Goal: Task Accomplishment & Management: Manage account settings

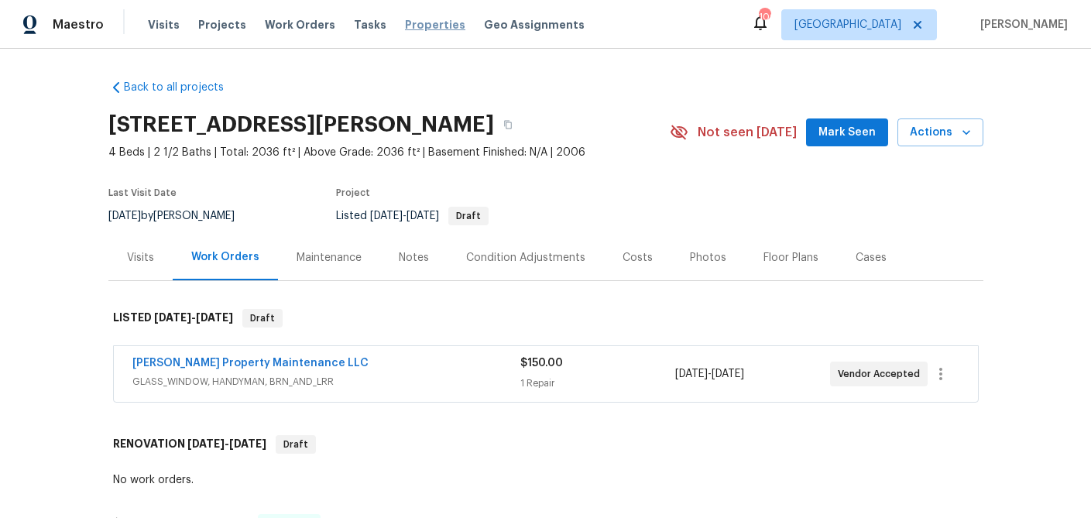
click at [408, 25] on span "Properties" at bounding box center [435, 24] width 60 height 15
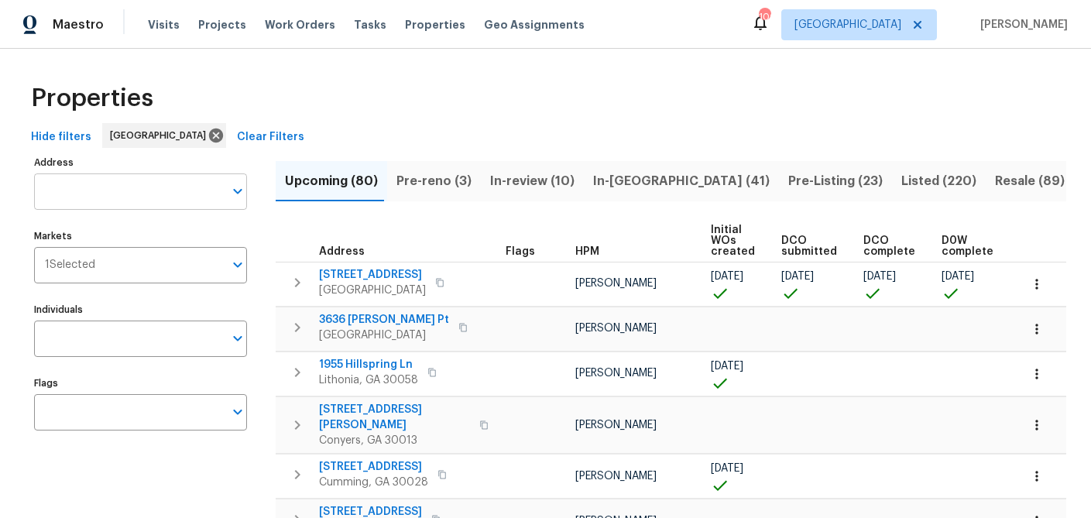
click at [57, 190] on input "Address" at bounding box center [129, 191] width 190 height 36
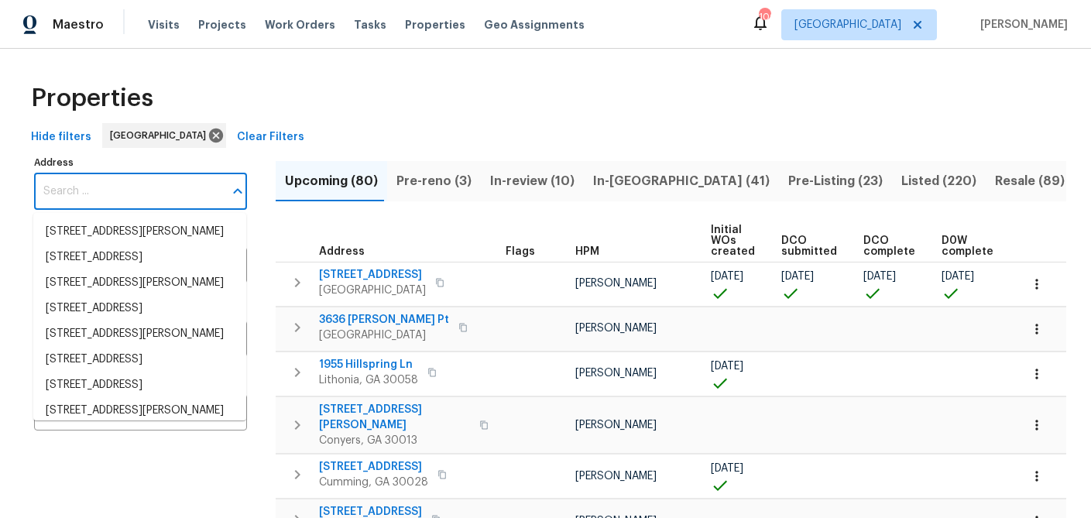
paste input "[STREET_ADDRESS]"
type input "[STREET_ADDRESS]"
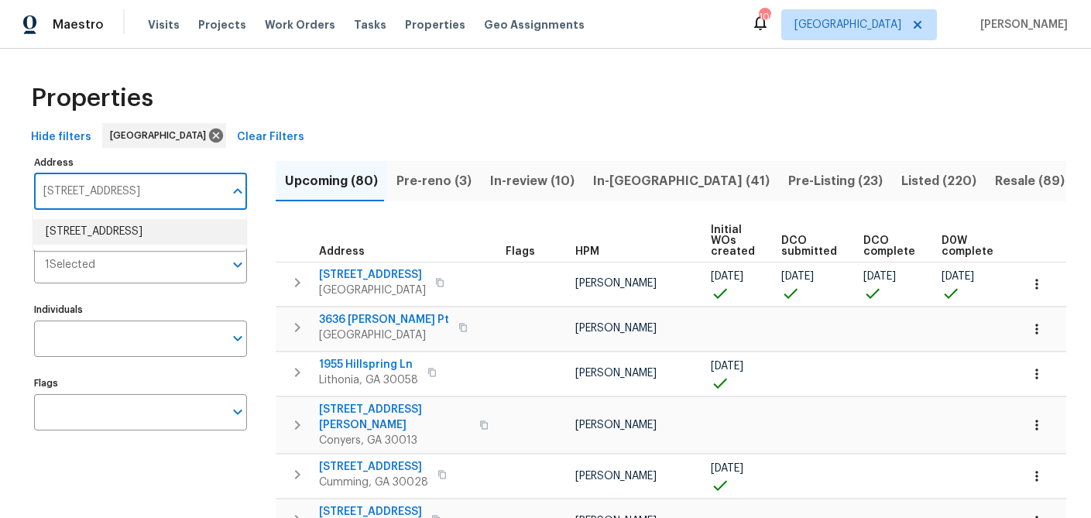
click at [84, 228] on li "[STREET_ADDRESS]" at bounding box center [139, 232] width 213 height 26
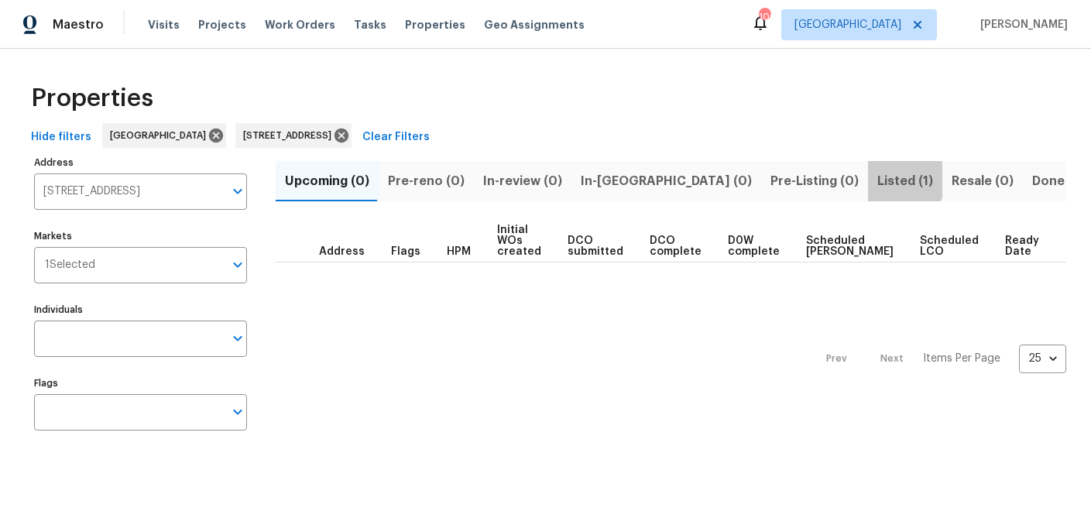
click at [877, 179] on span "Listed (1)" at bounding box center [905, 181] width 56 height 22
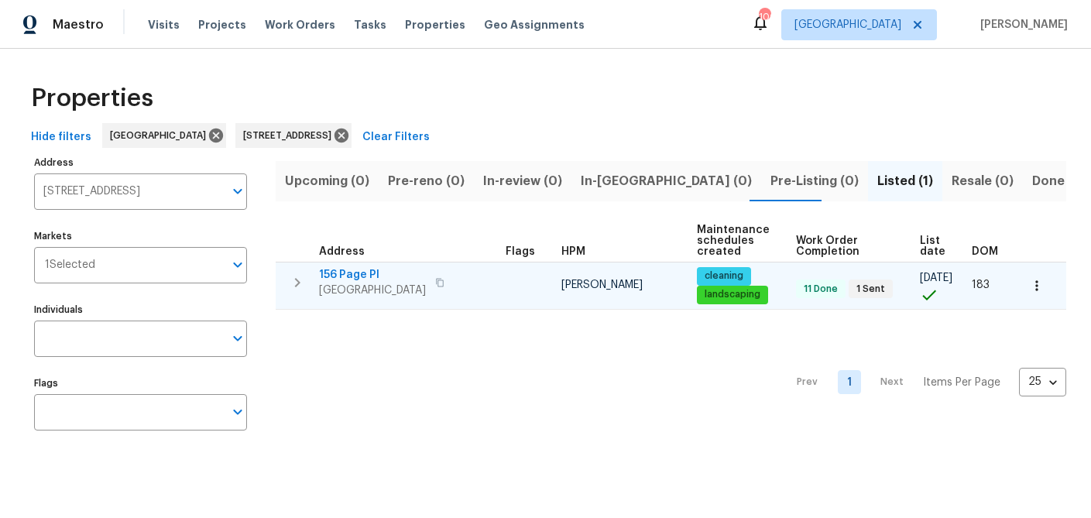
click at [348, 273] on span "156 Page Pl" at bounding box center [372, 274] width 107 height 15
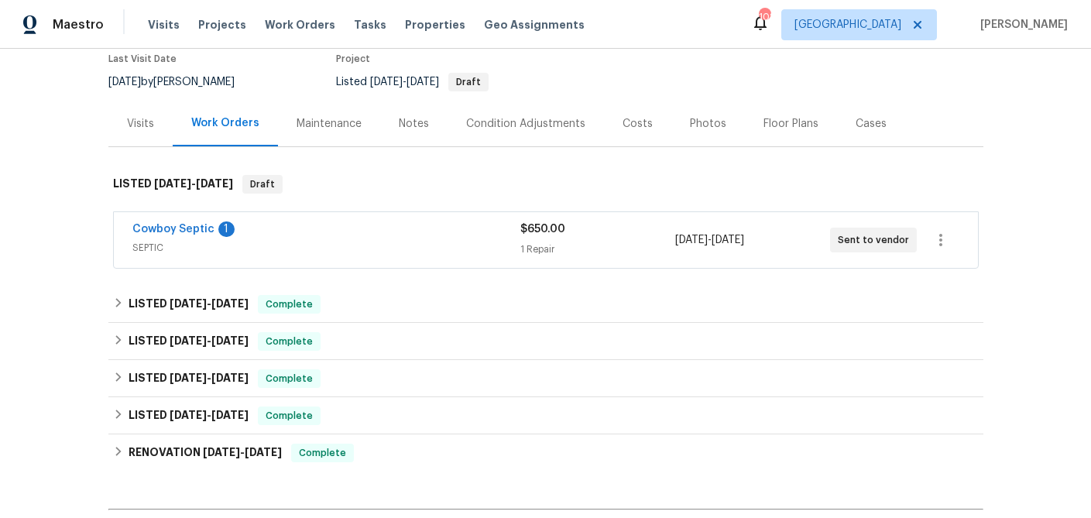
scroll to position [135, 0]
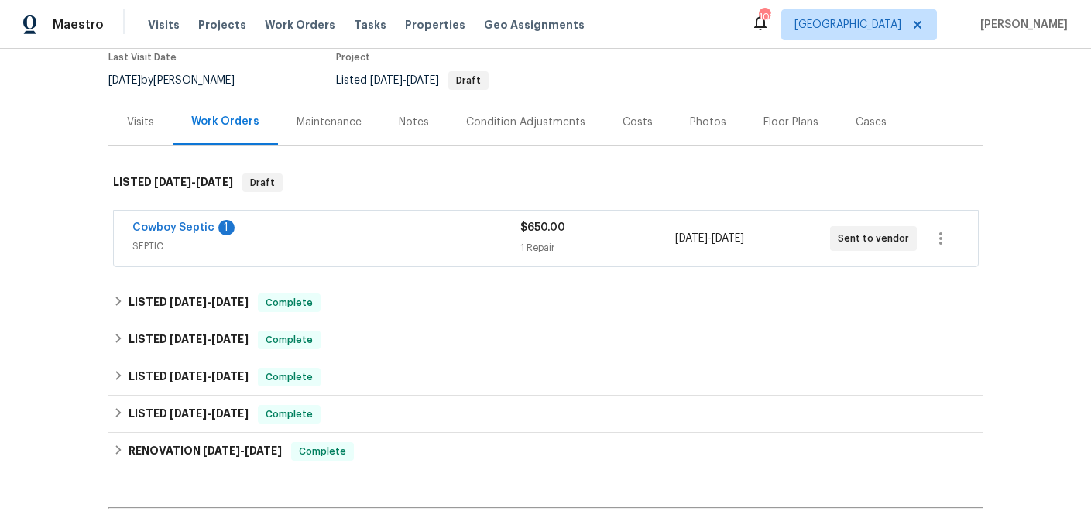
click at [140, 122] on div "Visits" at bounding box center [140, 122] width 27 height 15
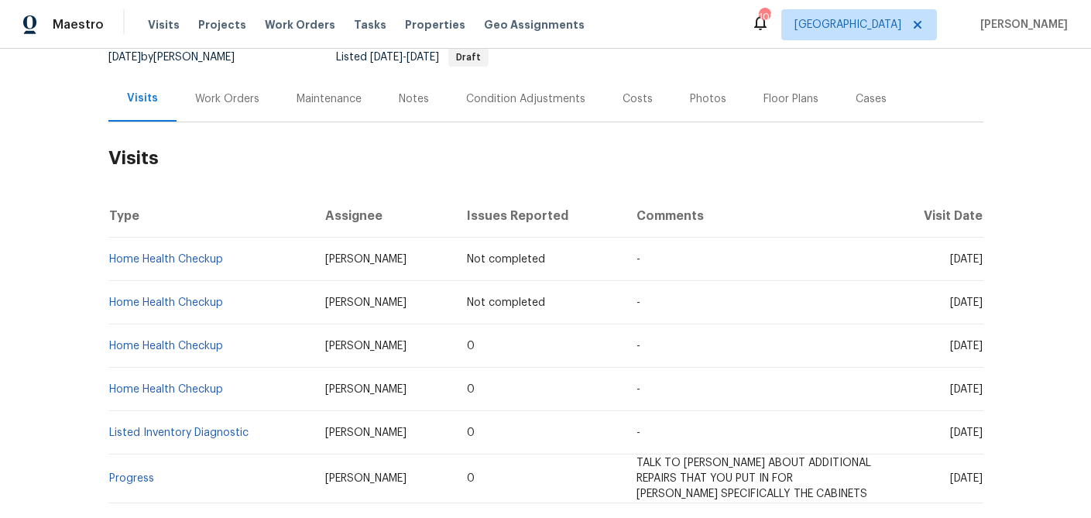
scroll to position [160, 0]
click at [220, 103] on div "Work Orders" at bounding box center [227, 97] width 64 height 15
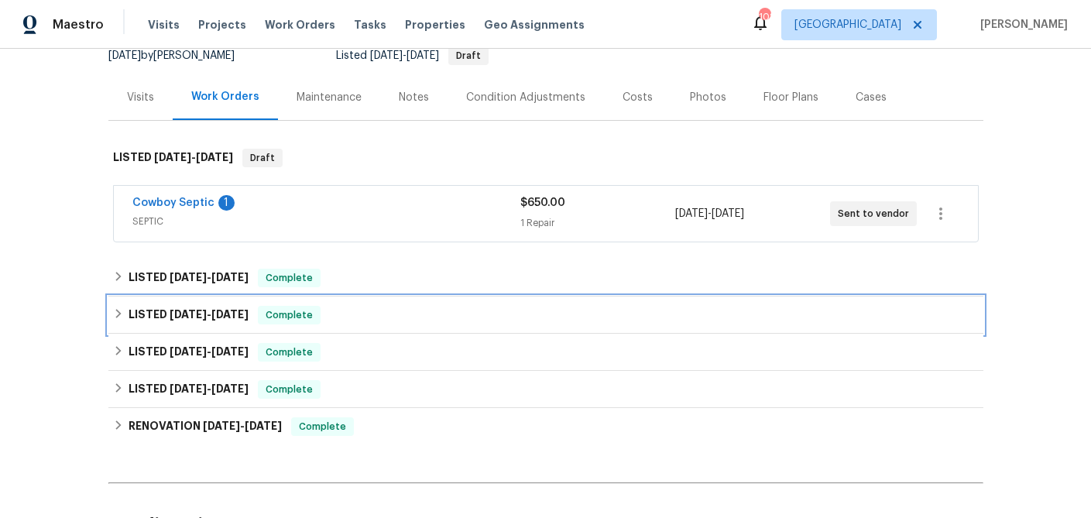
click at [118, 311] on icon at bounding box center [118, 313] width 11 height 11
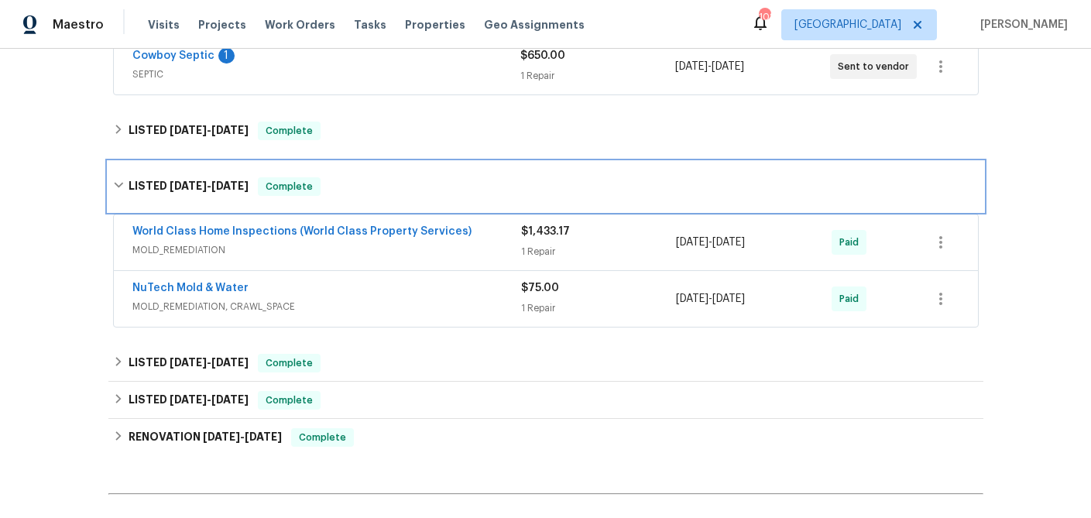
scroll to position [358, 0]
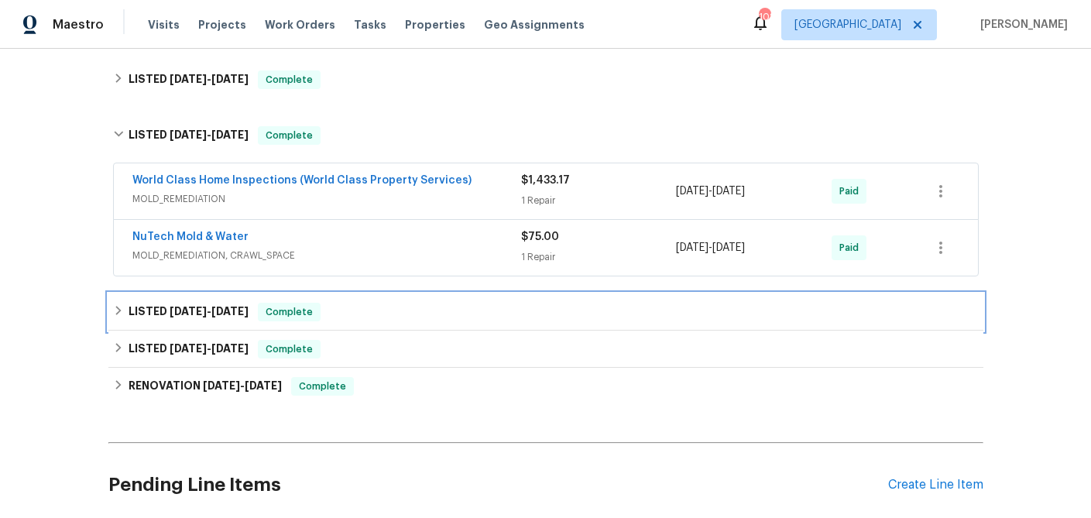
click at [118, 307] on icon at bounding box center [117, 310] width 5 height 9
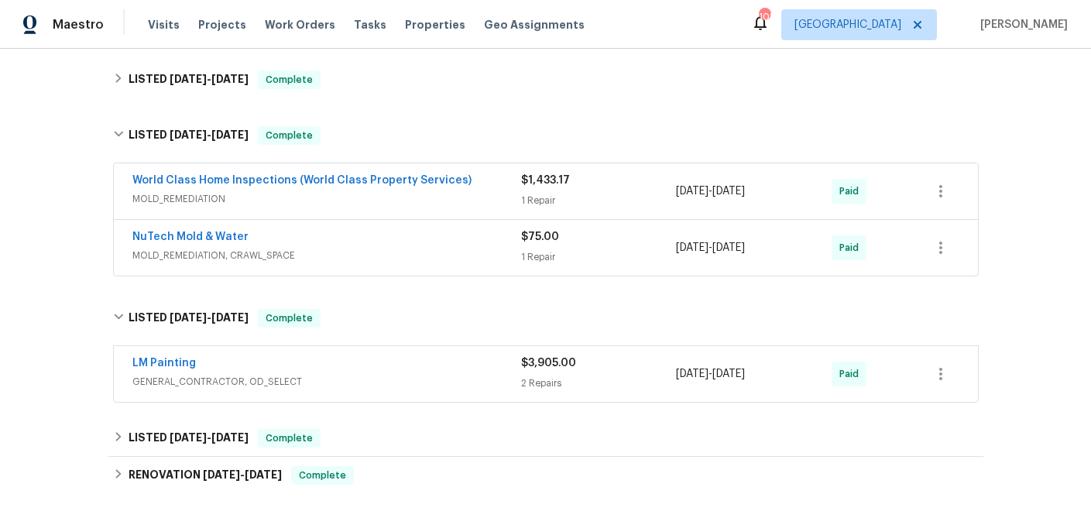
click at [335, 375] on span "GENERAL_CONTRACTOR, OD_SELECT" at bounding box center [326, 381] width 389 height 15
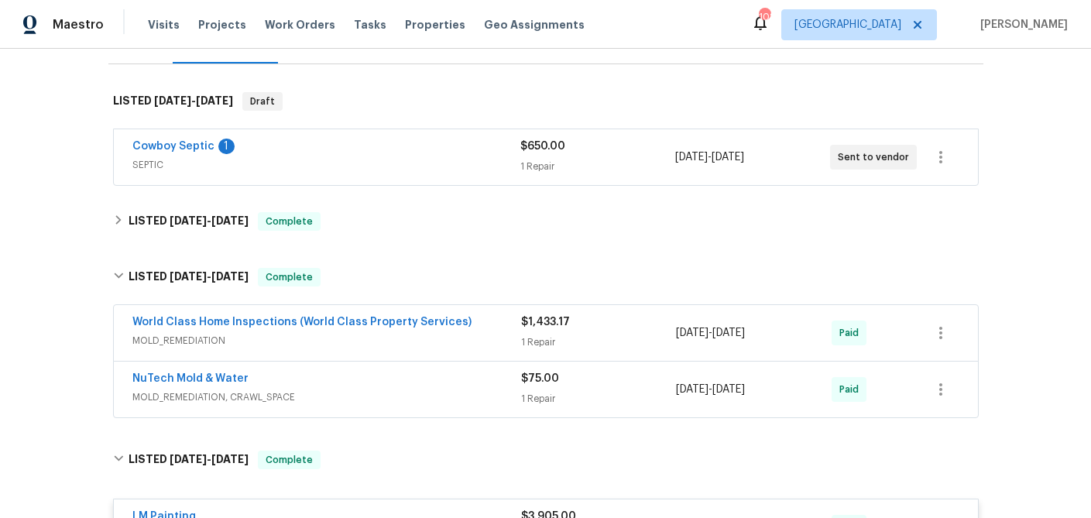
scroll to position [216, 0]
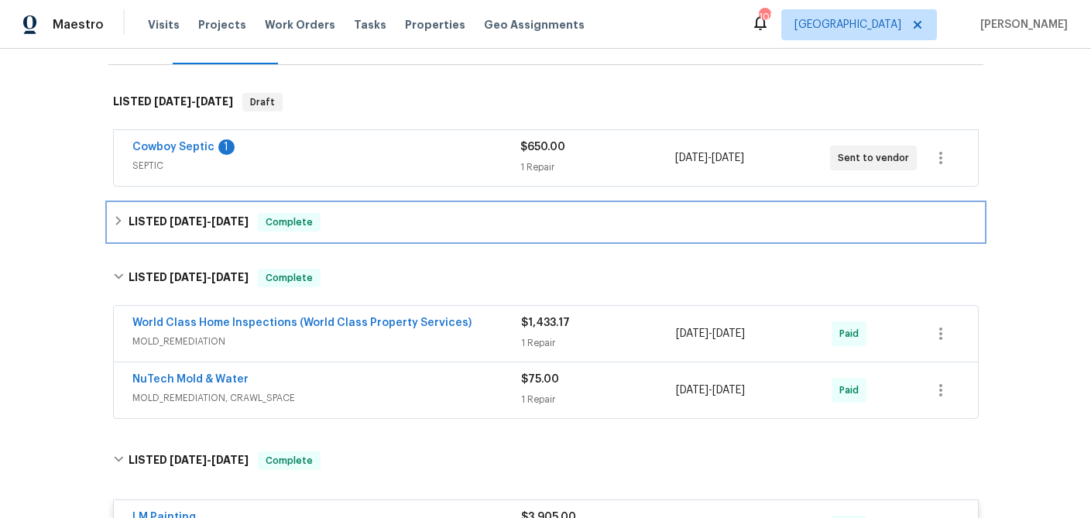
click at [120, 217] on icon at bounding box center [118, 220] width 11 height 11
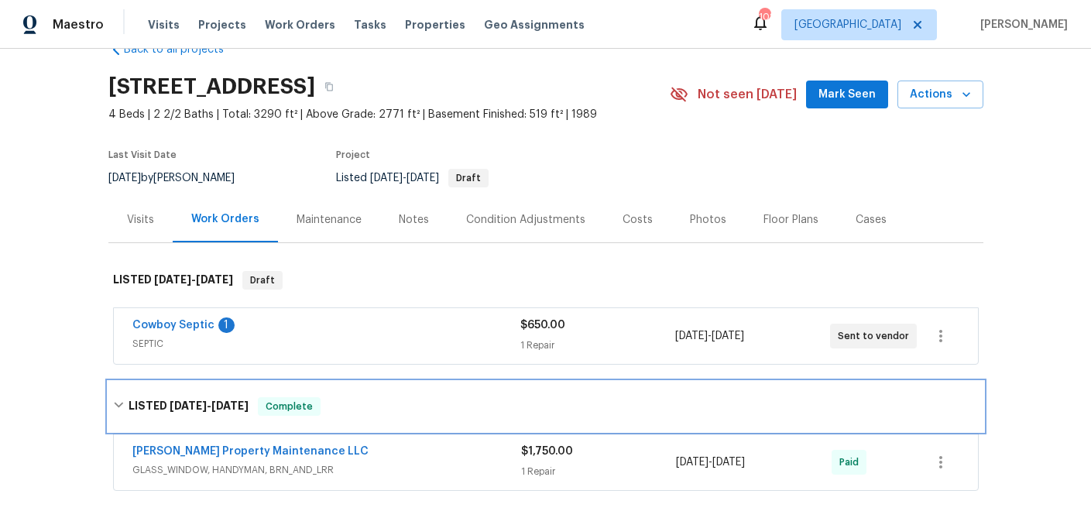
scroll to position [23, 0]
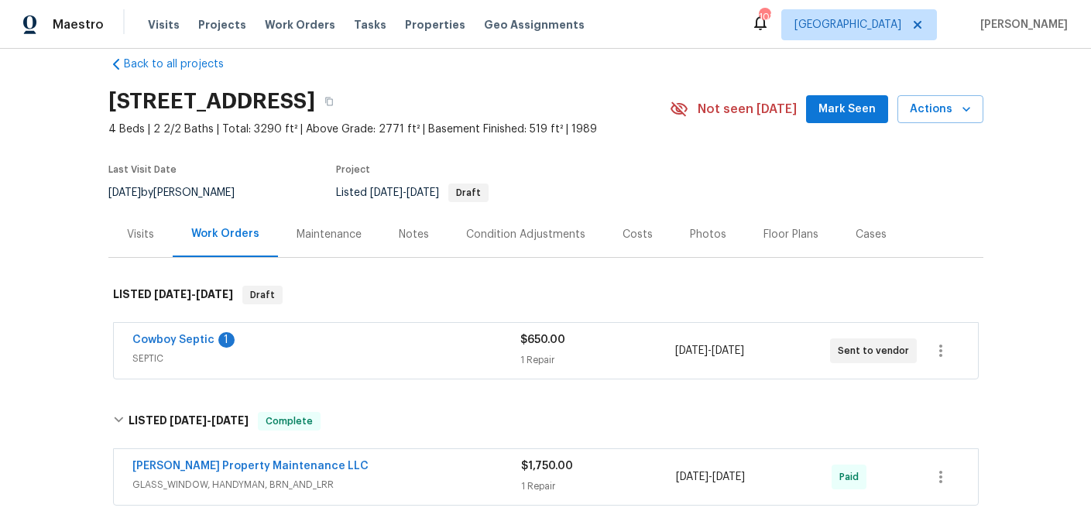
click at [150, 231] on div "Visits" at bounding box center [140, 234] width 27 height 15
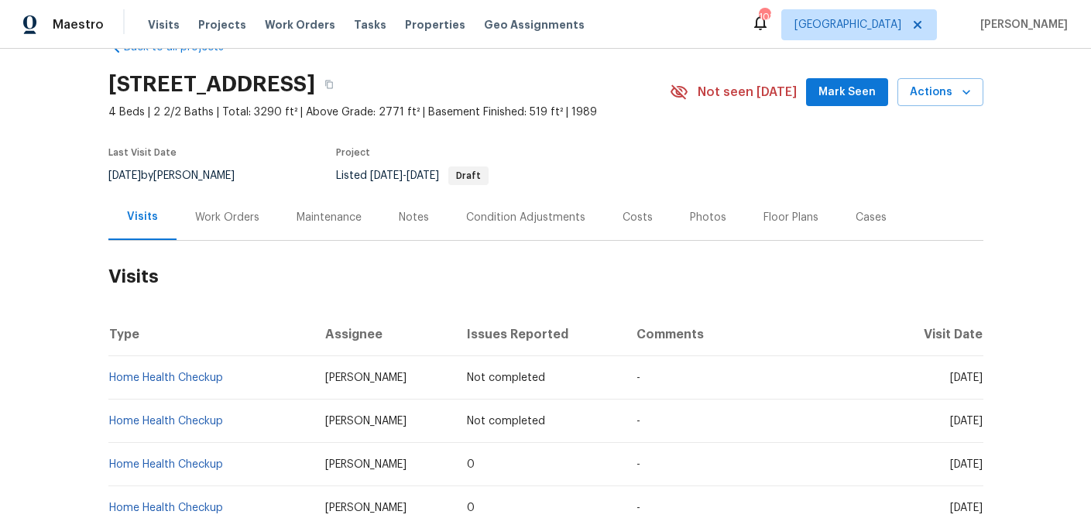
scroll to position [36, 0]
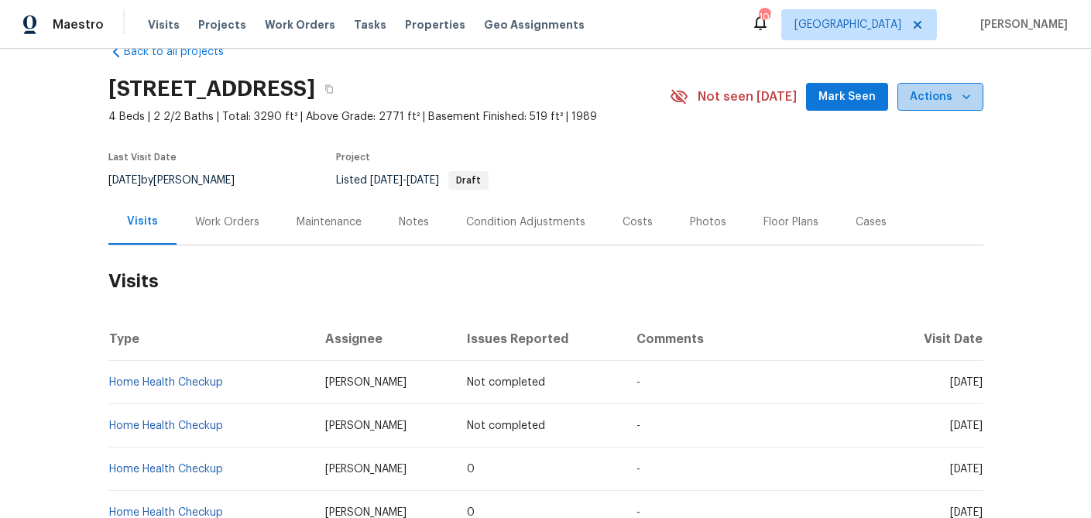
click at [971, 95] on icon "button" at bounding box center [966, 96] width 15 height 15
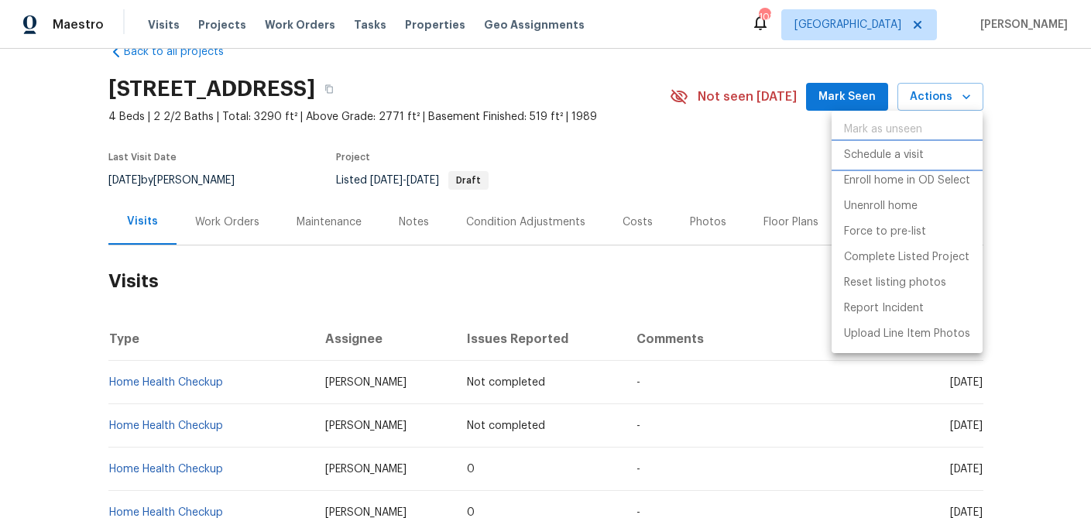
click at [882, 158] on p "Schedule a visit" at bounding box center [884, 155] width 80 height 16
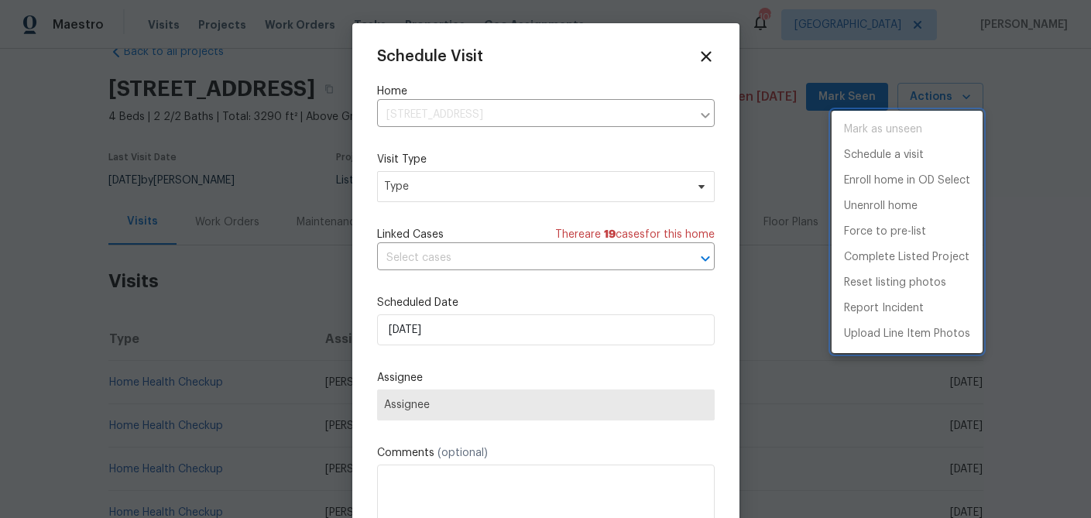
click at [446, 190] on div at bounding box center [545, 259] width 1091 height 518
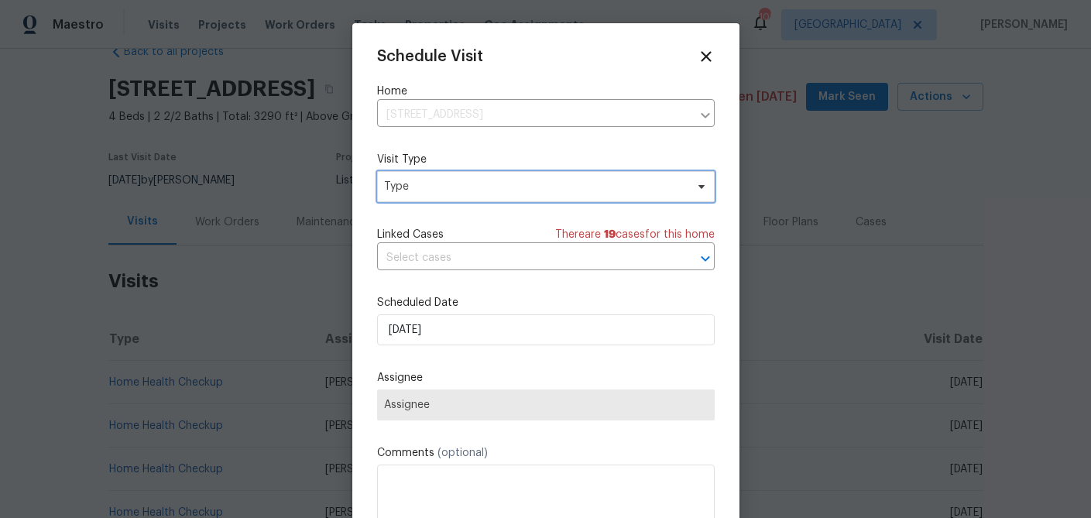
click at [446, 190] on span "Type" at bounding box center [534, 186] width 301 height 15
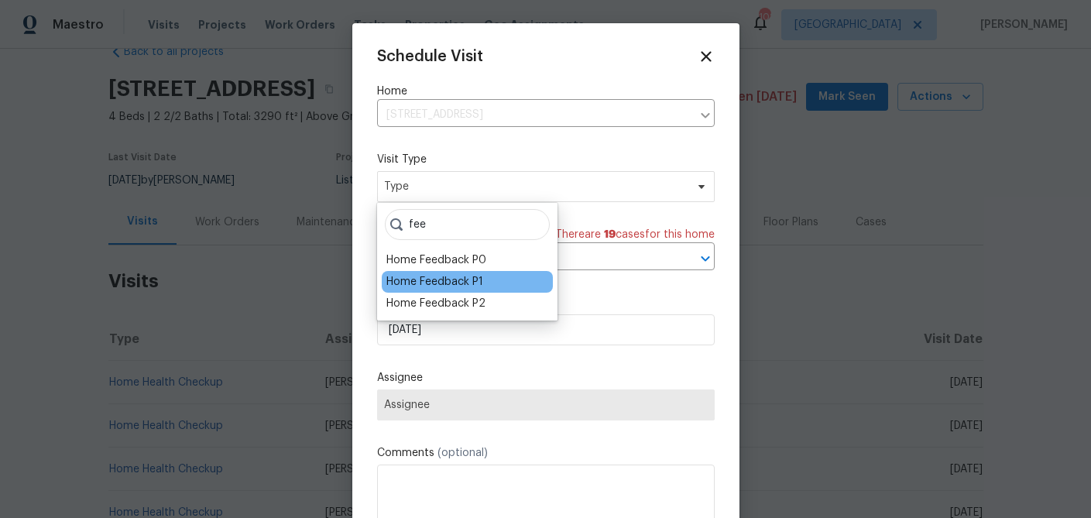
type input "fee"
click at [434, 290] on div "Home Feedback P1" at bounding box center [467, 282] width 171 height 22
click at [436, 286] on div "Home Feedback P1" at bounding box center [434, 281] width 97 height 15
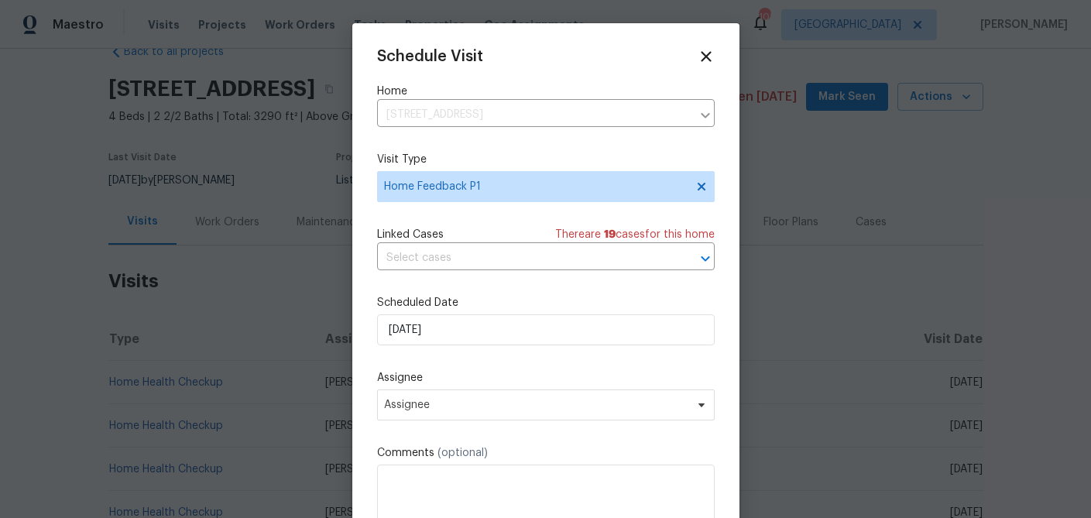
click at [413, 349] on div "Schedule Visit Home 156 Page Pl, Canton, GA 30114 ​ Visit Type Home Feedback P1…" at bounding box center [546, 308] width 338 height 520
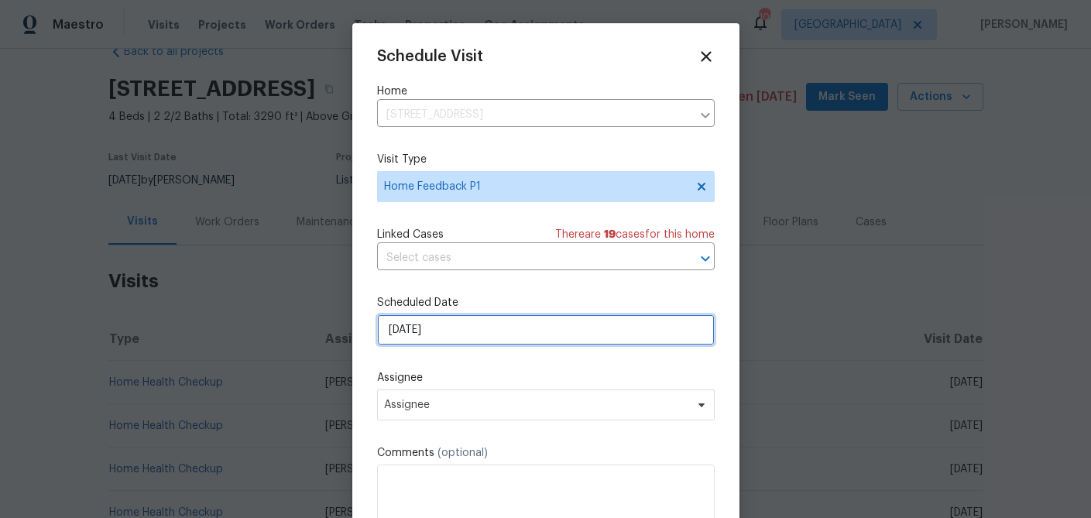
click at [423, 337] on input "9/14/2025" at bounding box center [546, 329] width 338 height 31
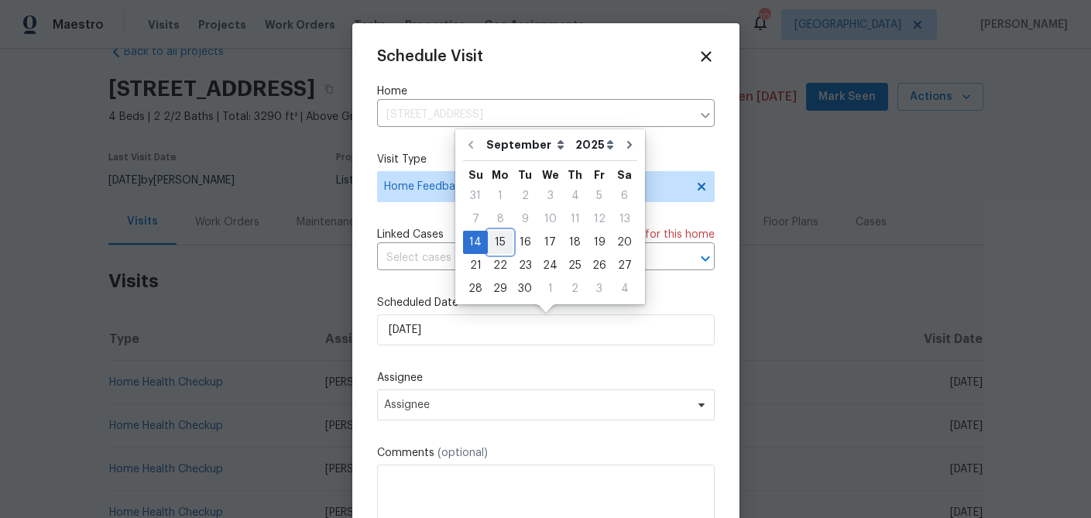
click at [492, 244] on div "15" at bounding box center [500, 243] width 25 height 22
type input "9/15/2025"
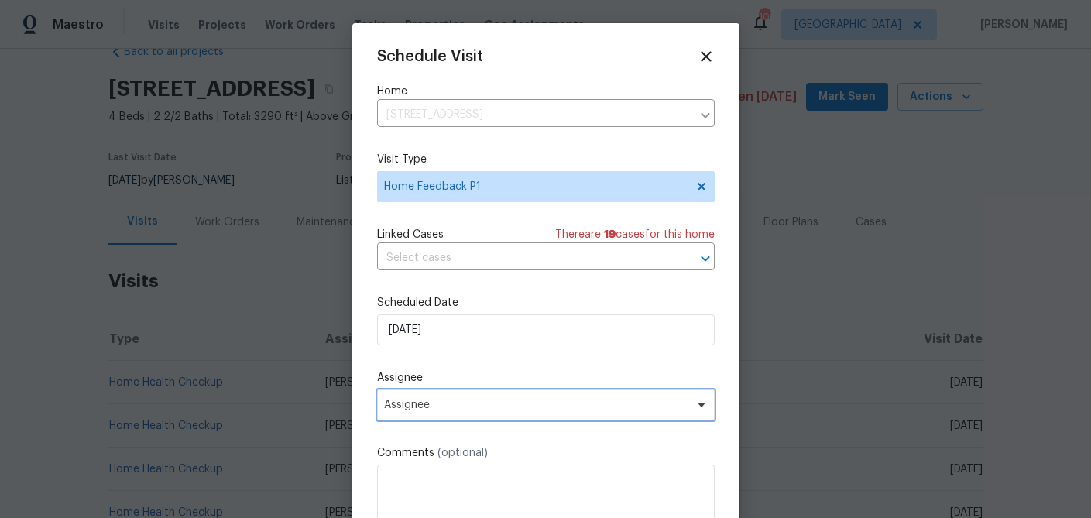
click at [458, 413] on span "Assignee" at bounding box center [546, 404] width 338 height 31
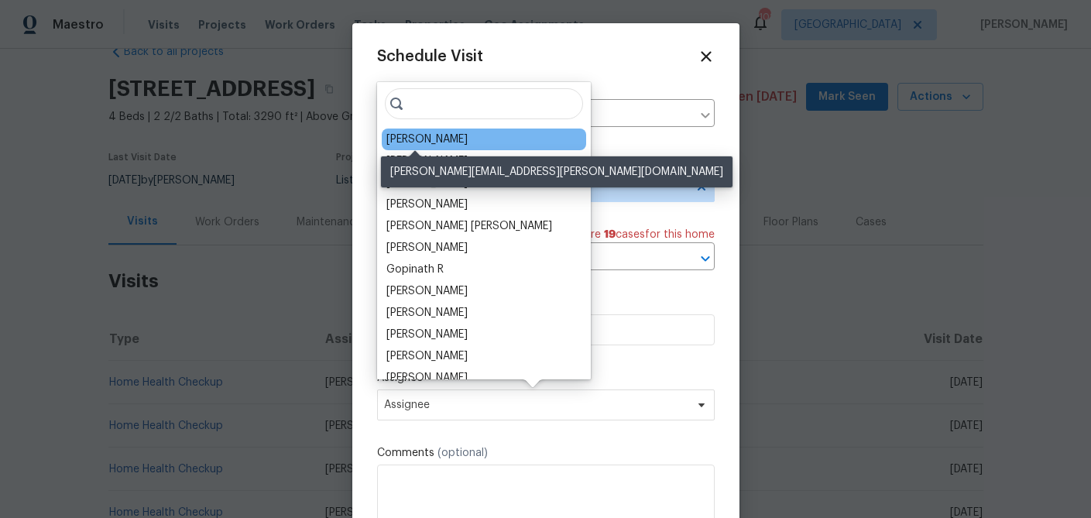
click at [403, 142] on div "[PERSON_NAME]" at bounding box center [426, 139] width 81 height 15
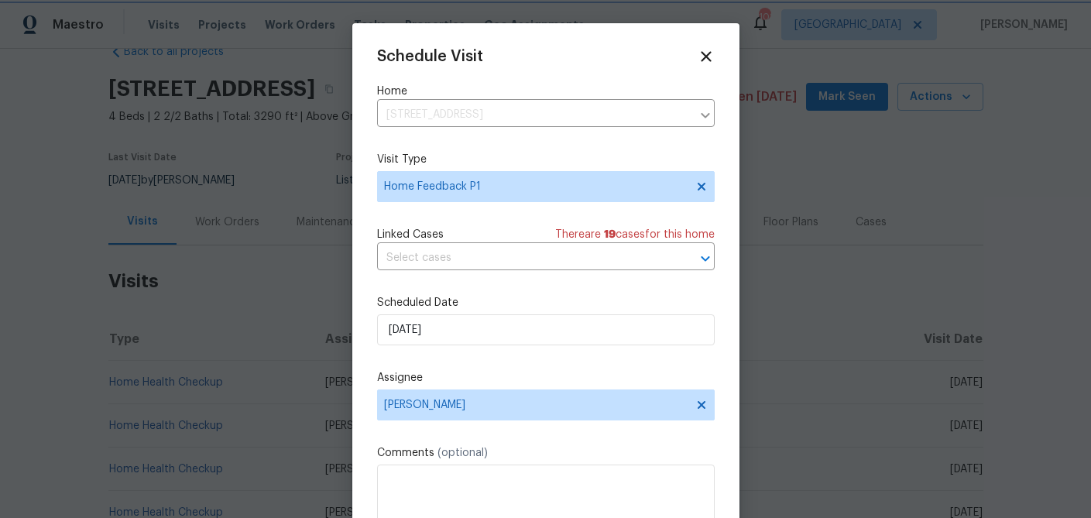
scroll to position [28, 0]
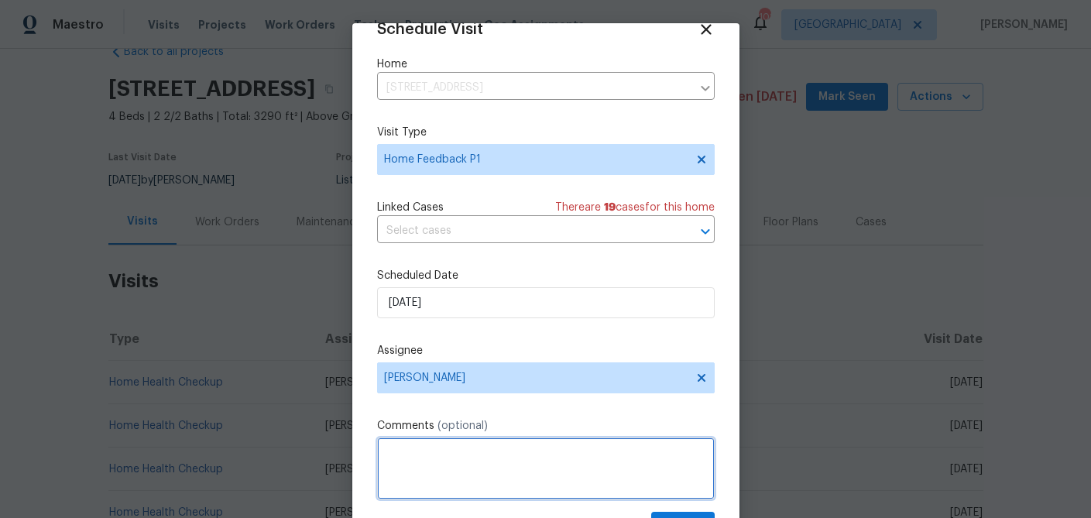
click at [415, 457] on textarea at bounding box center [546, 468] width 338 height 62
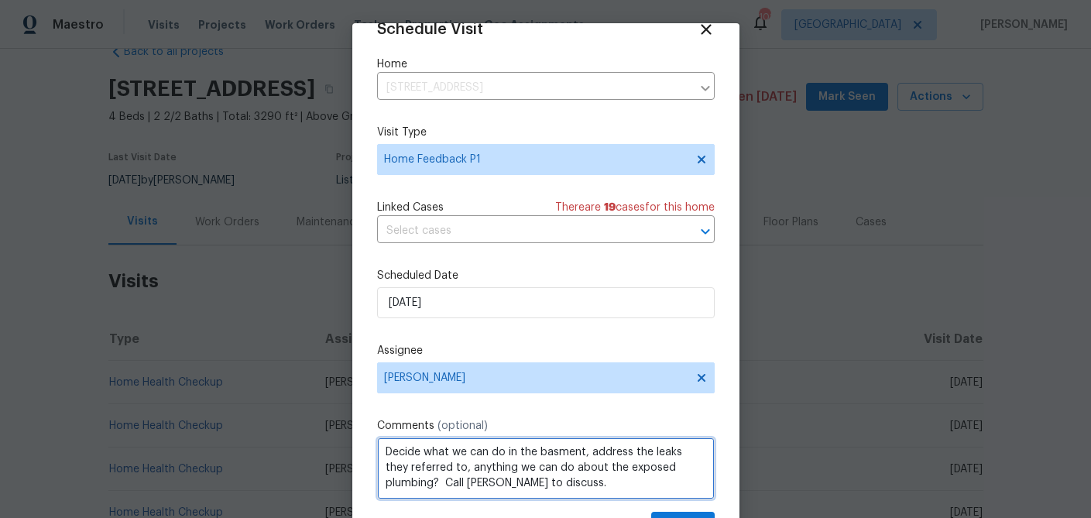
scroll to position [22, 0]
paste textarea "Hi @T-Payne, Good Day!, we received the above feedback "There are too many to n…"
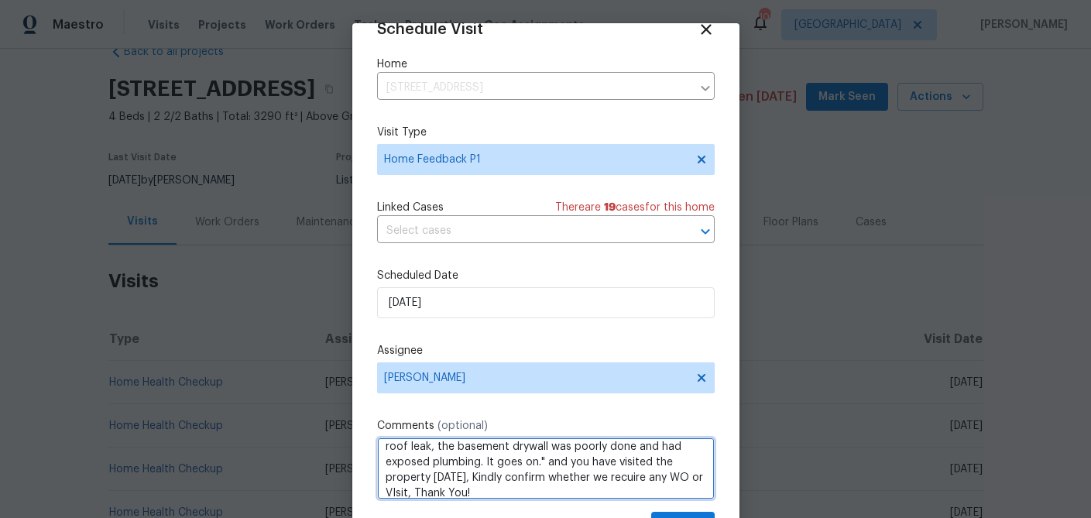
scroll to position [70, 0]
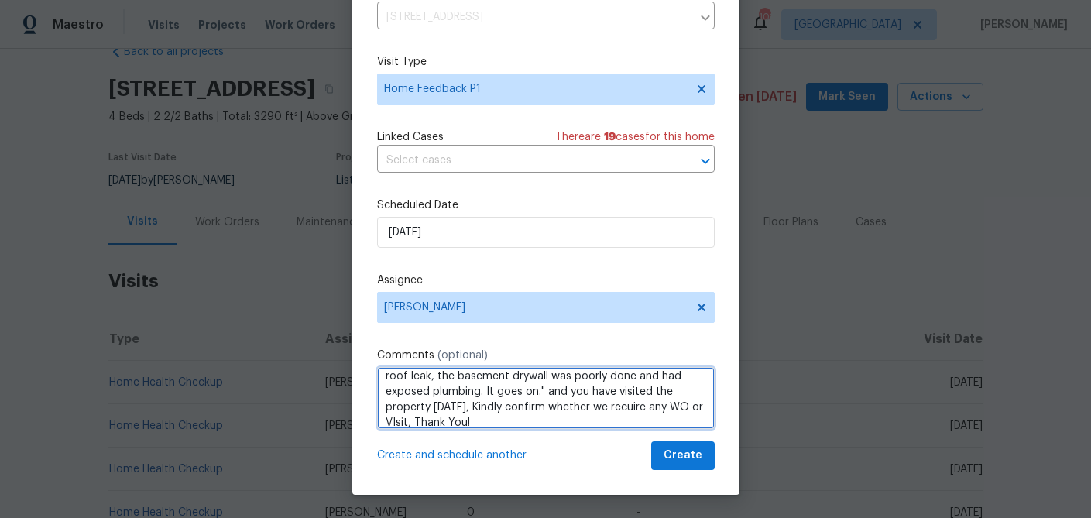
type textarea "Decide what we can do in the basment, address the leaks they referred to, anyth…"
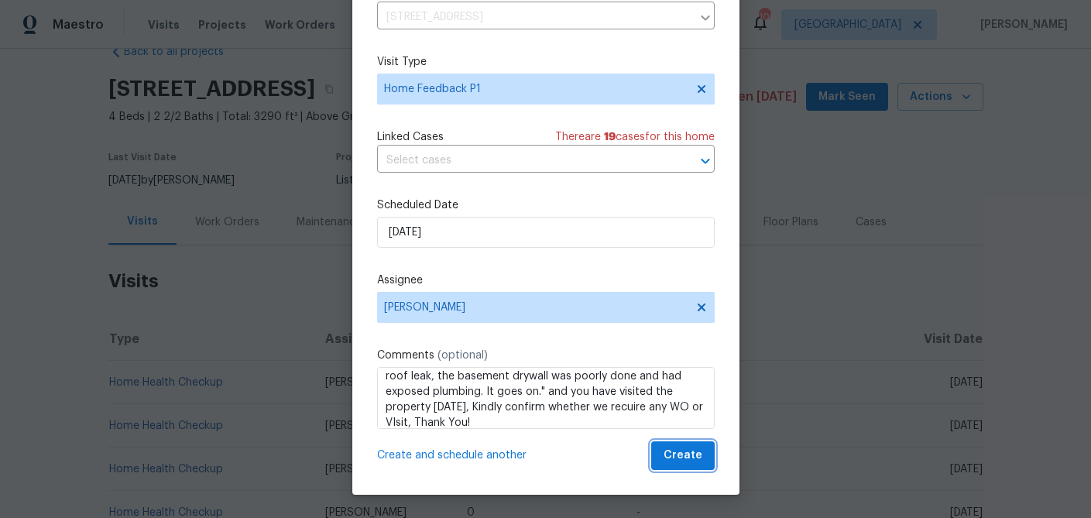
click at [688, 456] on span "Create" at bounding box center [683, 455] width 39 height 19
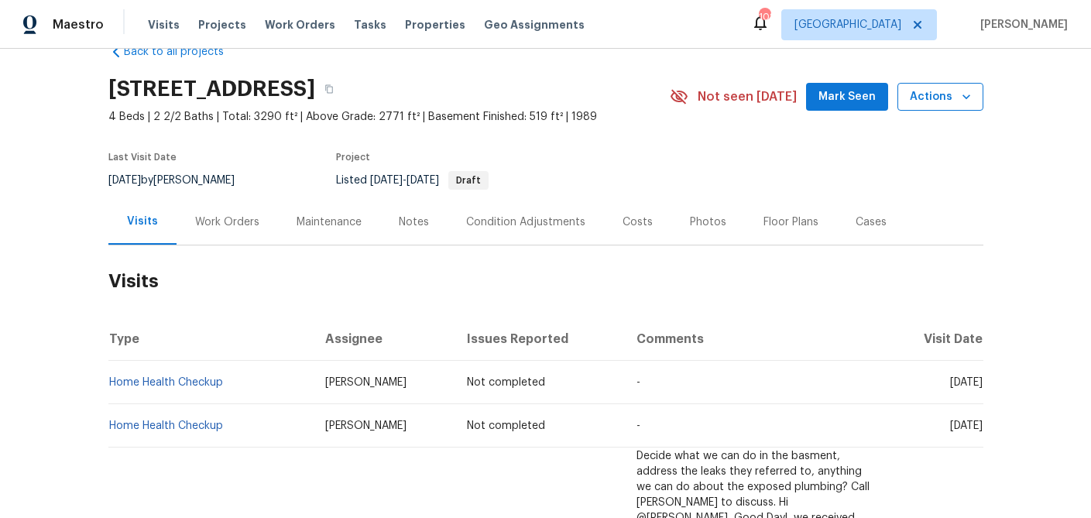
scroll to position [0, 0]
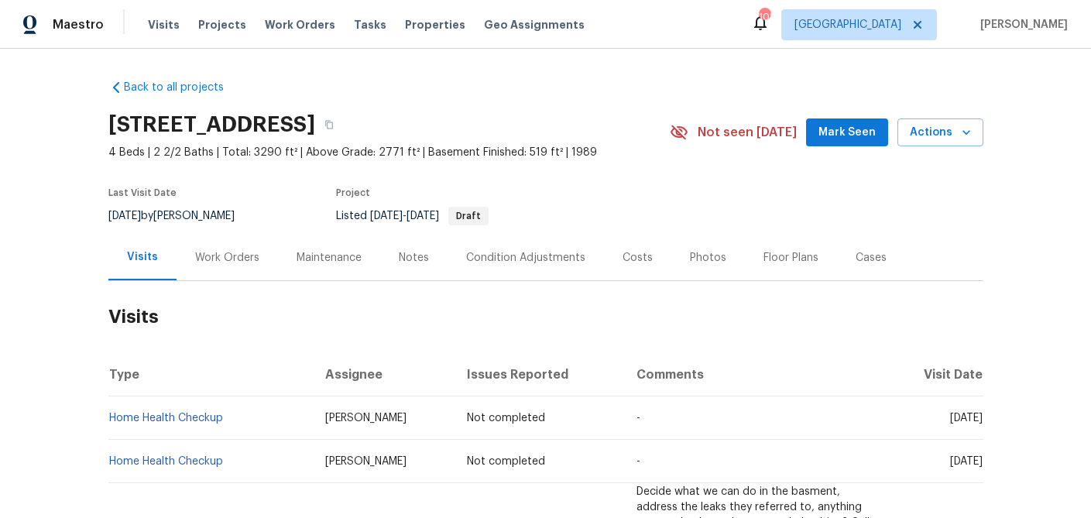
drag, startPoint x: 420, startPoint y: 27, endPoint x: 403, endPoint y: 46, distance: 25.8
click at [420, 27] on span "Properties" at bounding box center [435, 24] width 60 height 15
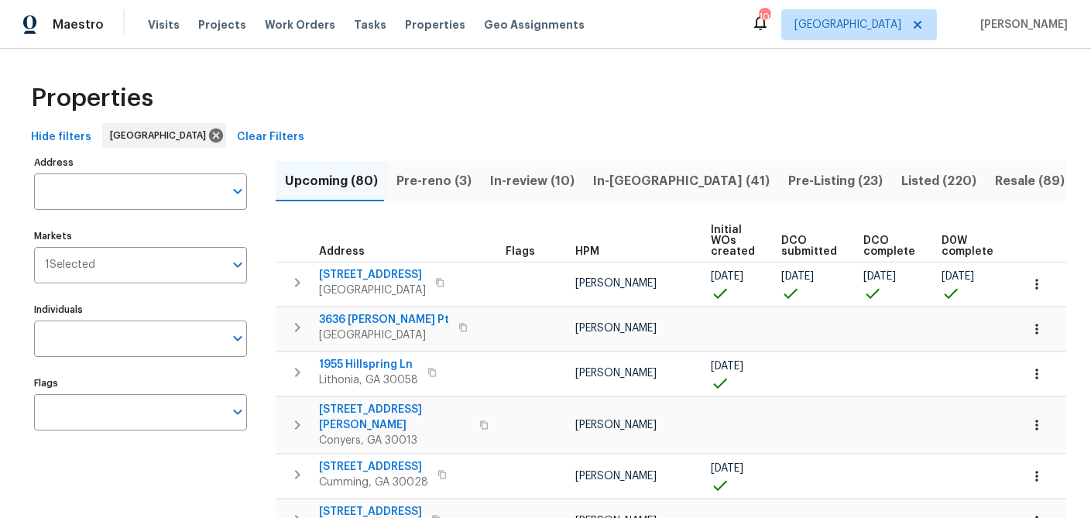
click at [115, 190] on input "Address" at bounding box center [129, 191] width 190 height 36
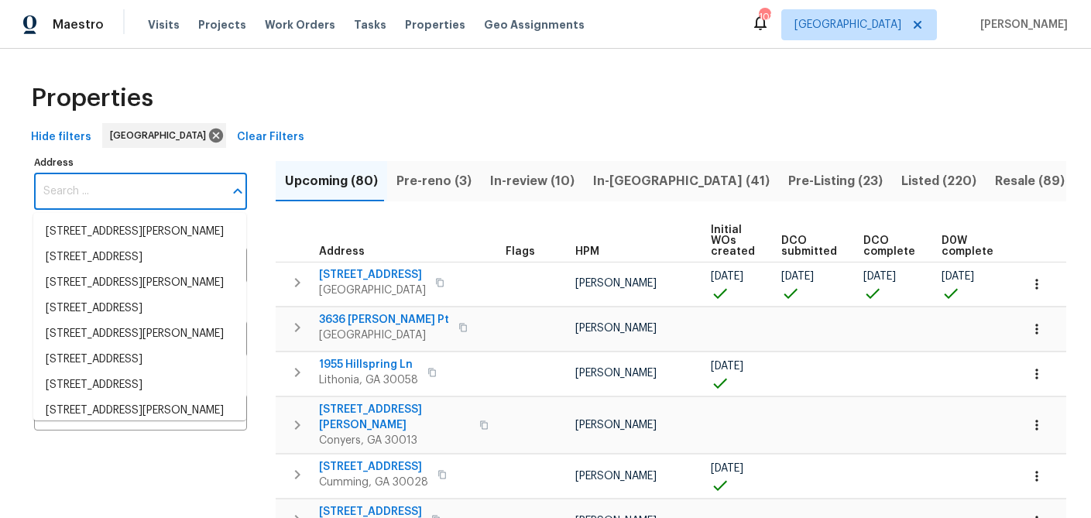
paste input "306 Cooper Creek Dr, Dallas, GA 30157."
type input "306 Cooper Creek Dr, Dallas, GA 30157."
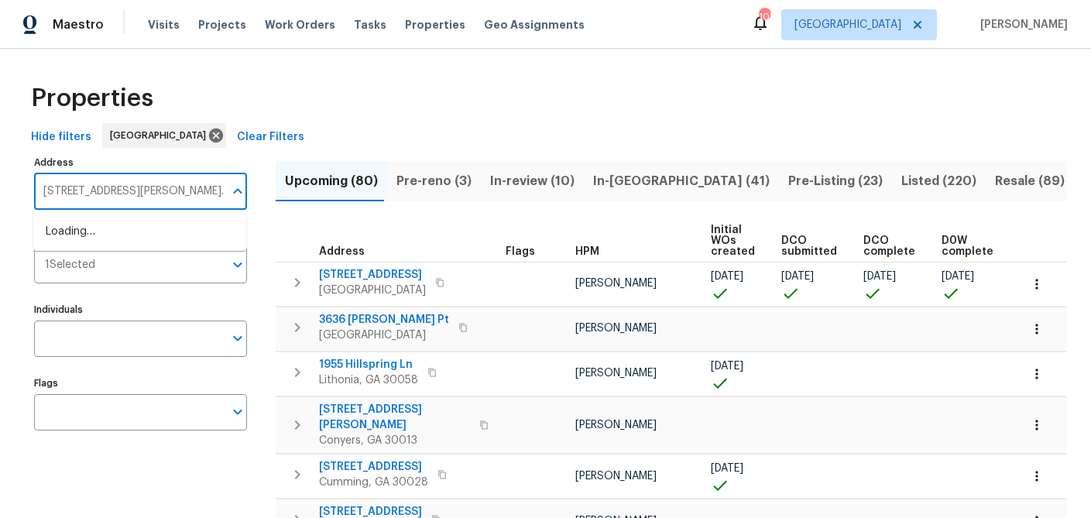
scroll to position [0, 19]
click at [105, 237] on li "306 Cooper Creek Dr Dallas GA 30157" at bounding box center [139, 240] width 213 height 42
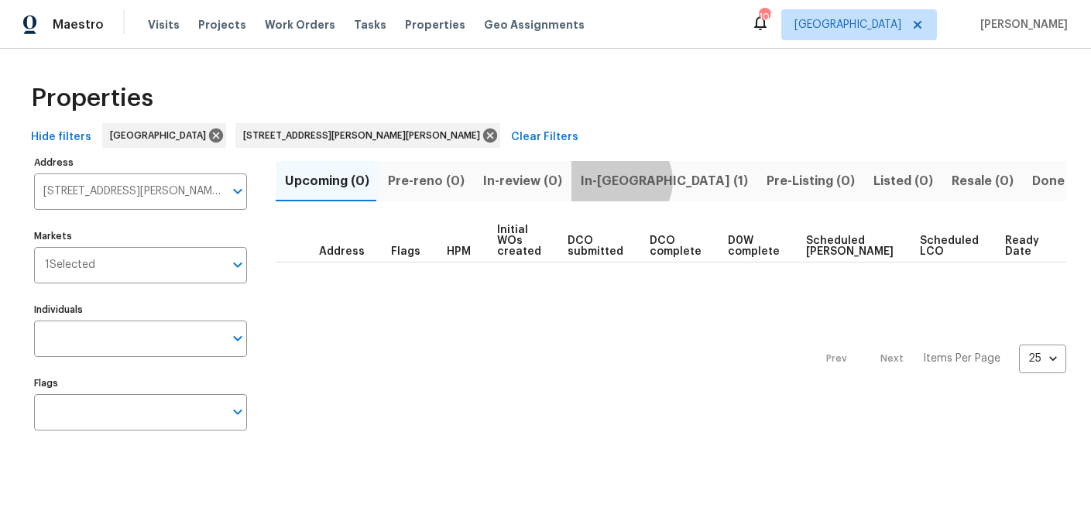
click at [611, 180] on span "In-reno (1)" at bounding box center [664, 181] width 167 height 22
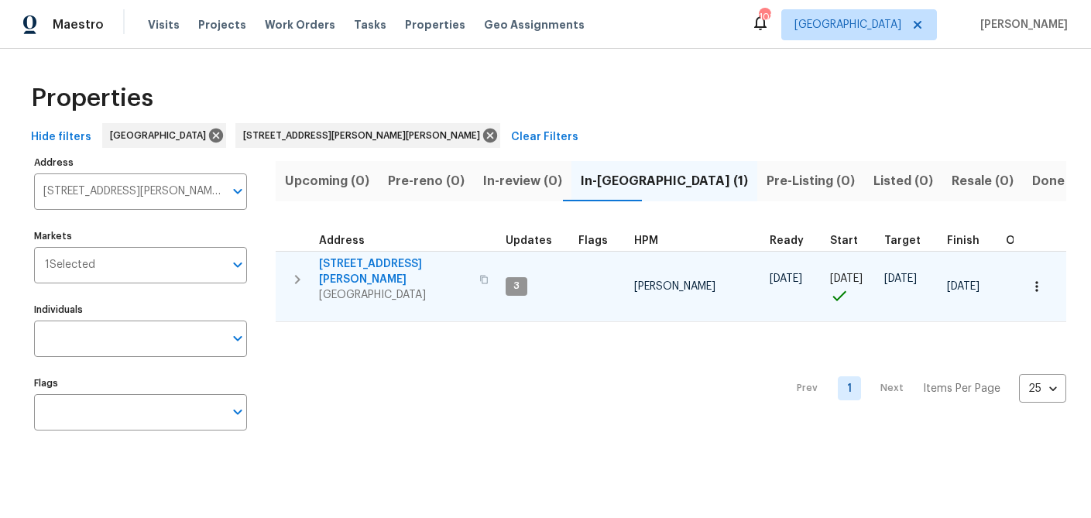
click at [386, 262] on span "306 Cooper Creek Dr" at bounding box center [394, 271] width 151 height 31
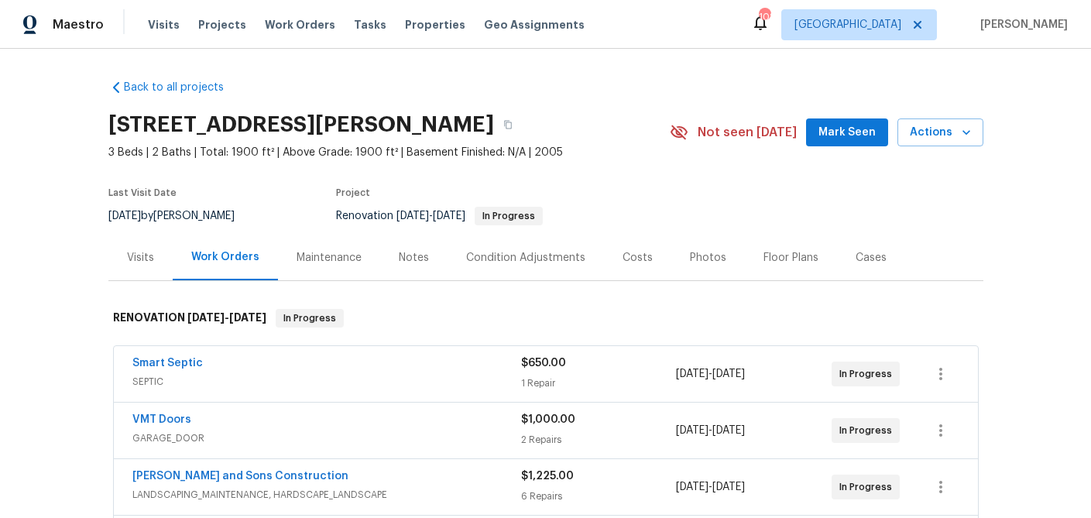
click at [628, 256] on div "Costs" at bounding box center [638, 257] width 30 height 15
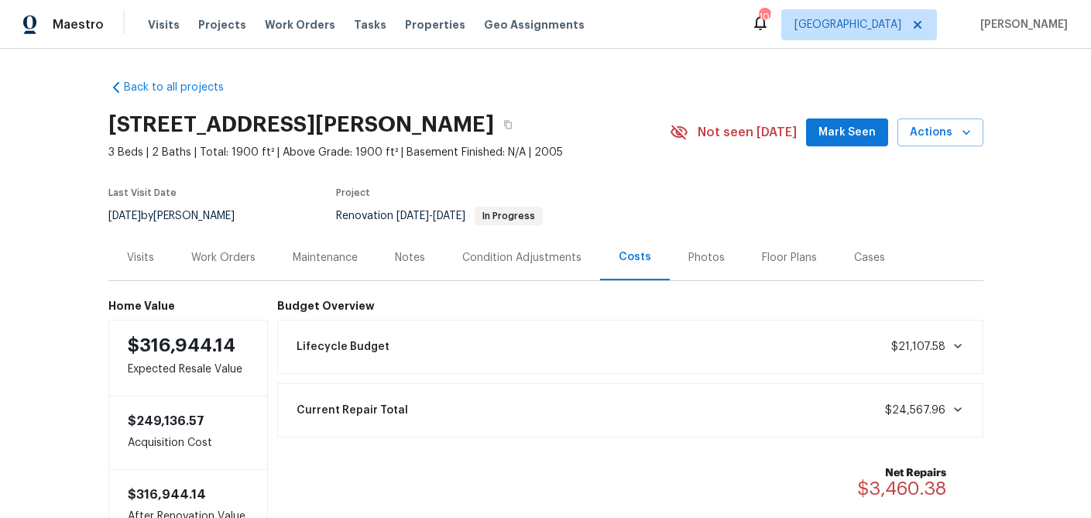
click at [289, 260] on div "Maintenance" at bounding box center [325, 258] width 102 height 46
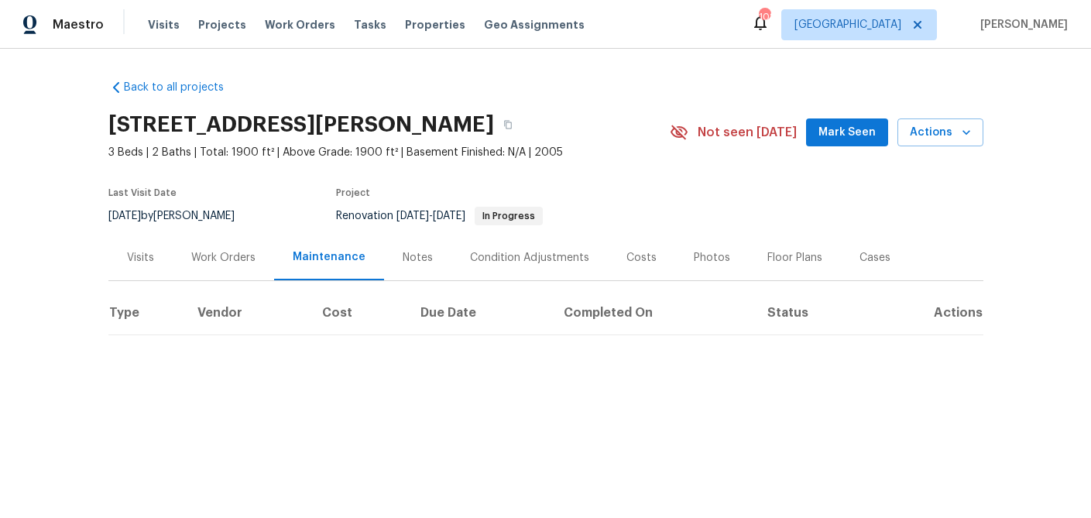
click at [229, 259] on div "Work Orders" at bounding box center [223, 257] width 64 height 15
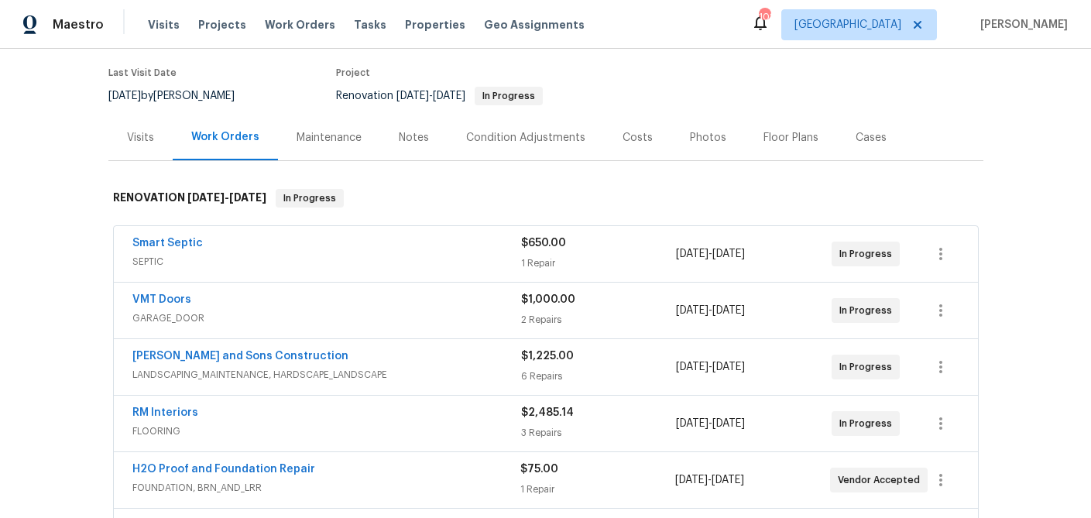
scroll to position [122, 0]
click at [403, 238] on div "Smart Septic" at bounding box center [326, 243] width 389 height 19
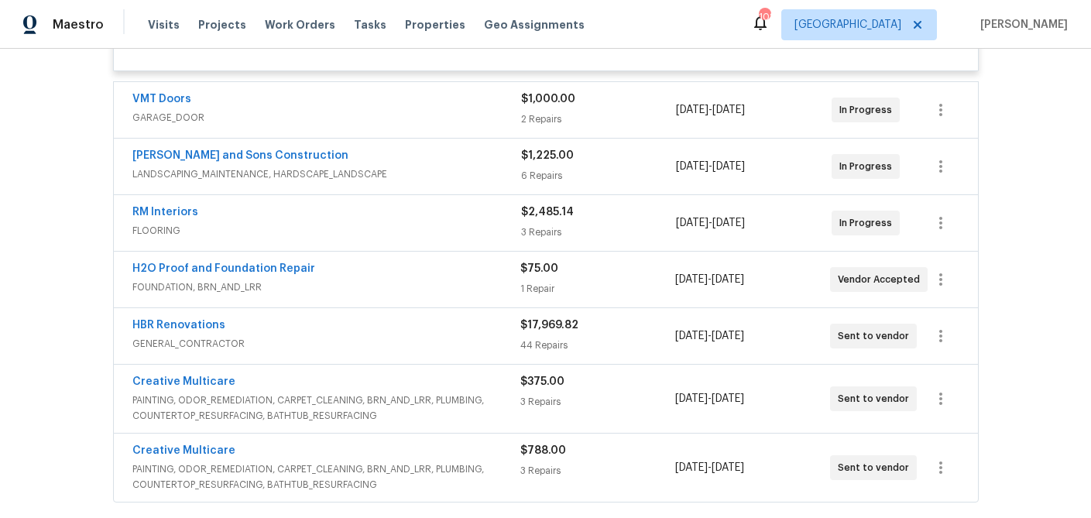
scroll to position [489, 0]
click at [427, 111] on span "GARAGE_DOOR" at bounding box center [326, 115] width 389 height 15
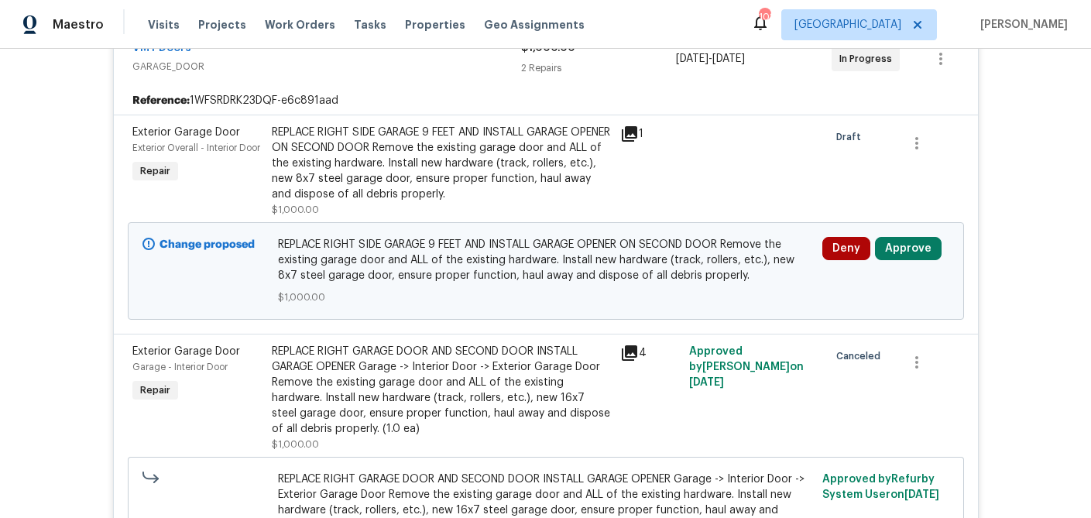
scroll to position [561, 0]
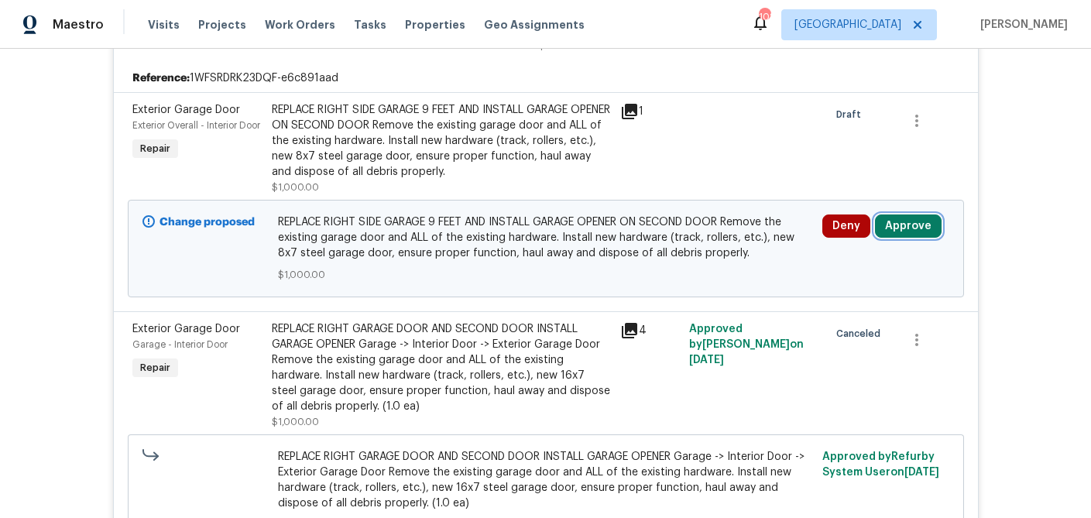
click at [890, 232] on button "Approve" at bounding box center [908, 225] width 67 height 23
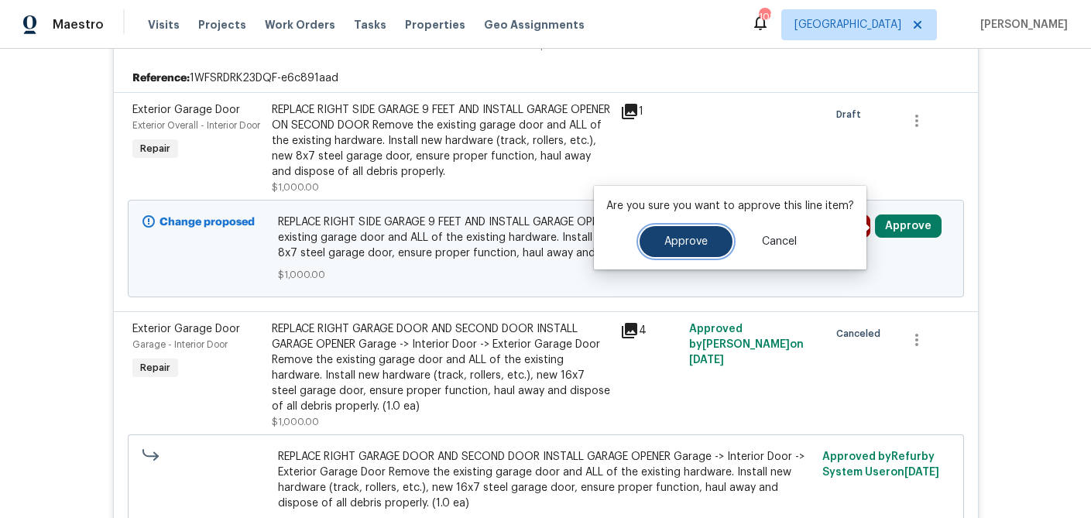
click at [674, 240] on span "Approve" at bounding box center [685, 242] width 43 height 12
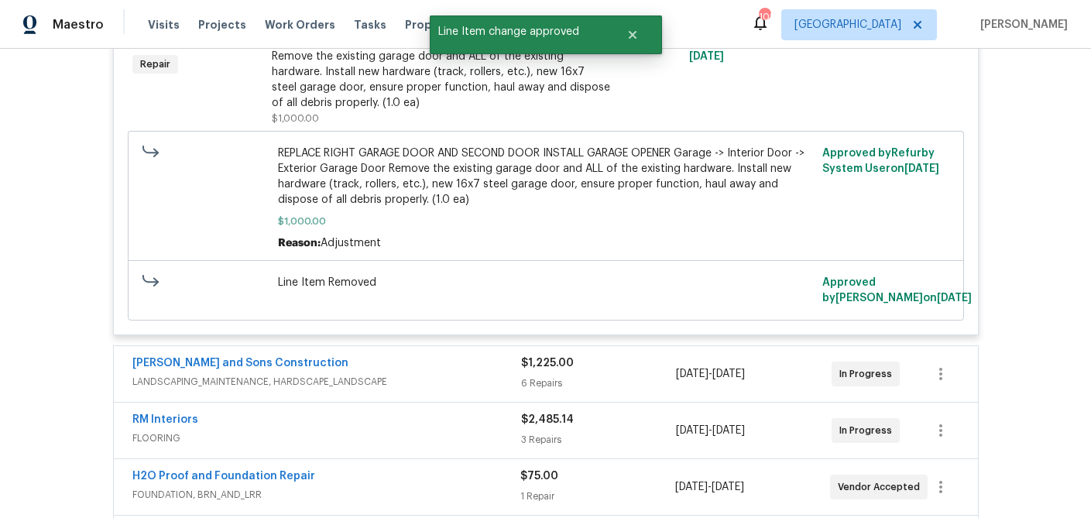
scroll to position [872, 0]
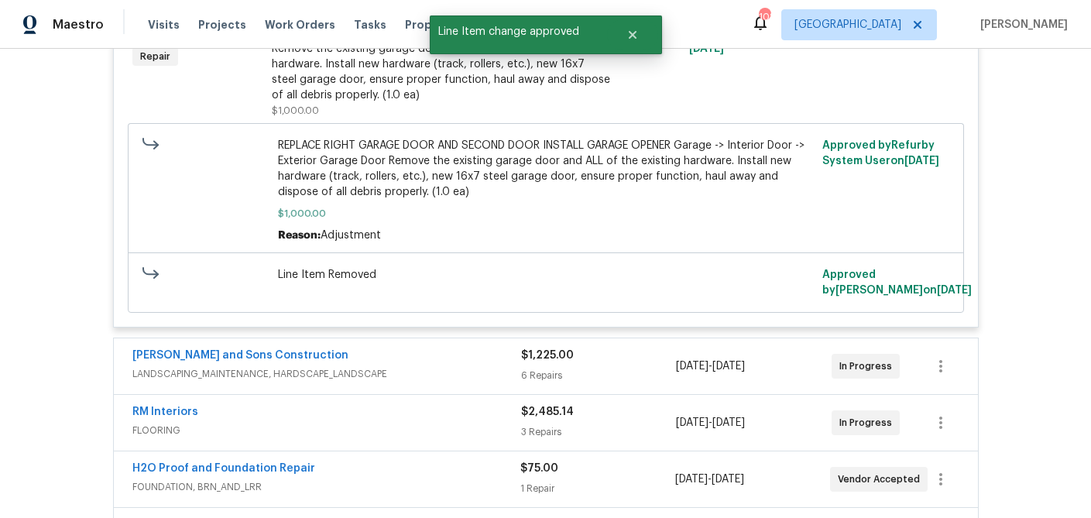
click at [482, 376] on span "LANDSCAPING_MAINTENANCE, HARDSCAPE_LANDSCAPE" at bounding box center [326, 373] width 389 height 15
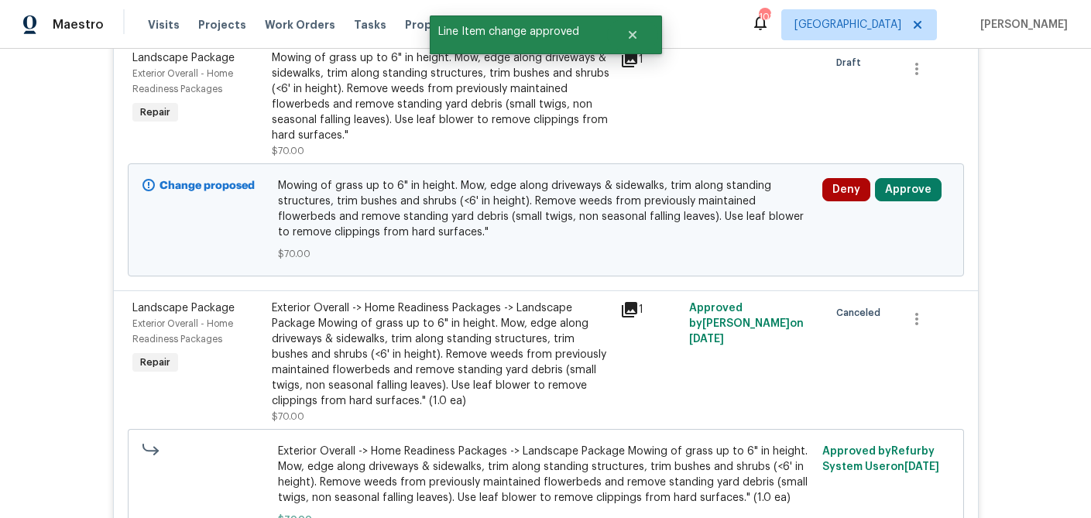
scroll to position [1260, 0]
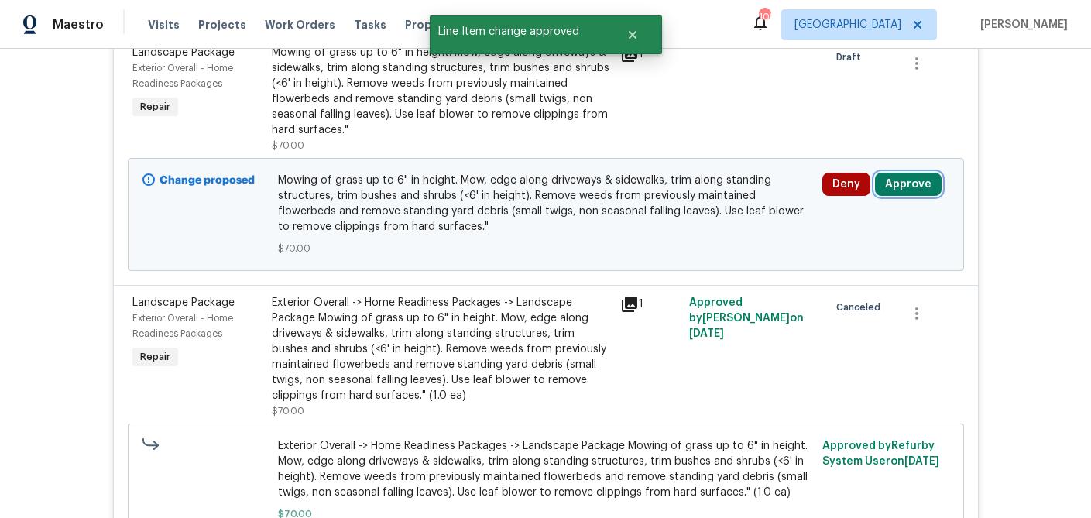
click at [908, 188] on button "Approve" at bounding box center [908, 184] width 67 height 23
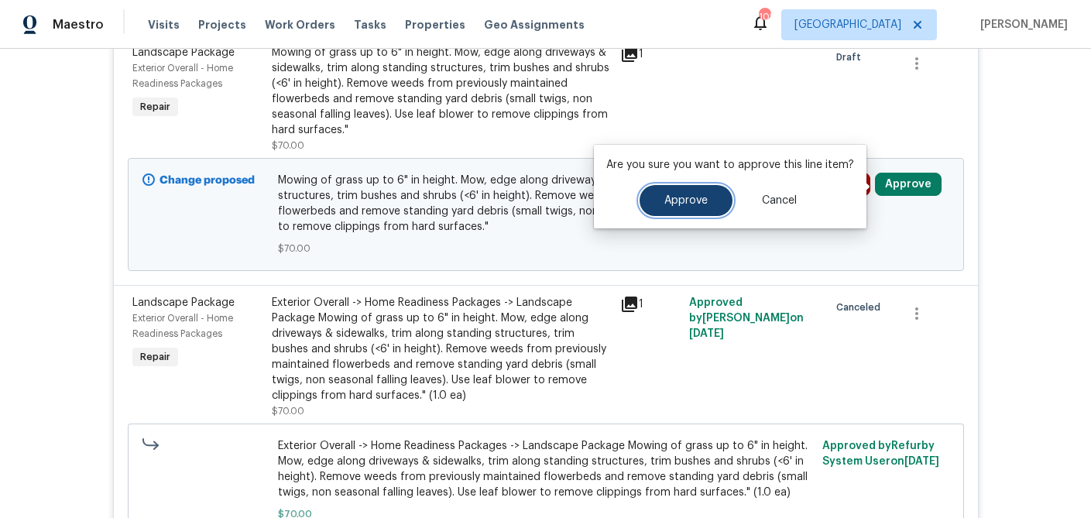
click at [678, 206] on span "Approve" at bounding box center [685, 201] width 43 height 12
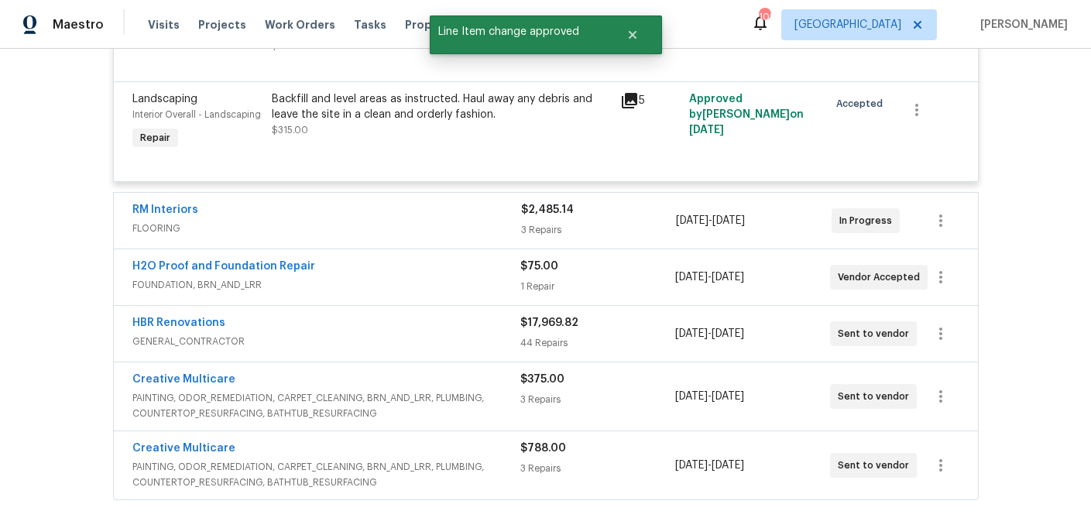
scroll to position [2176, 0]
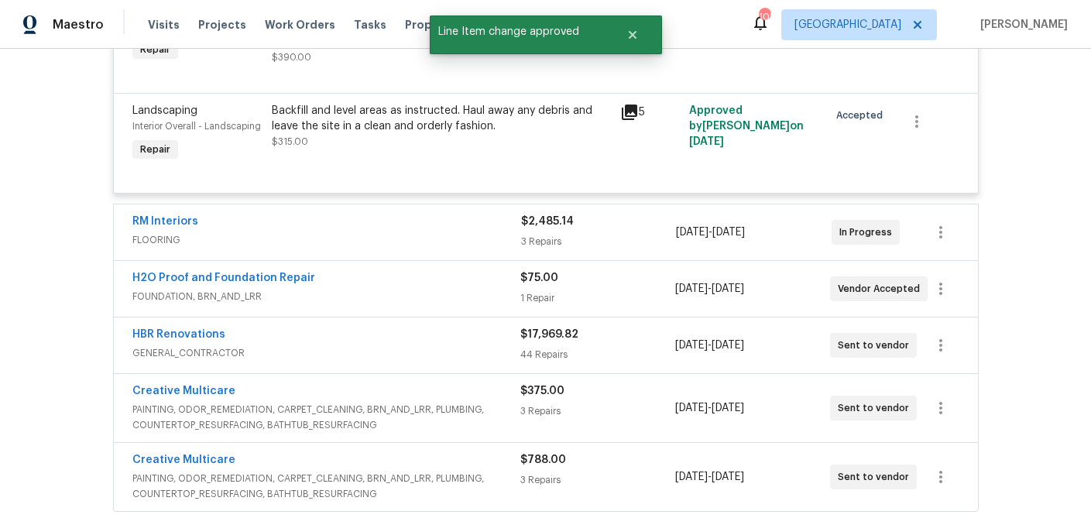
click at [575, 229] on div "$2,485.14" at bounding box center [599, 221] width 156 height 15
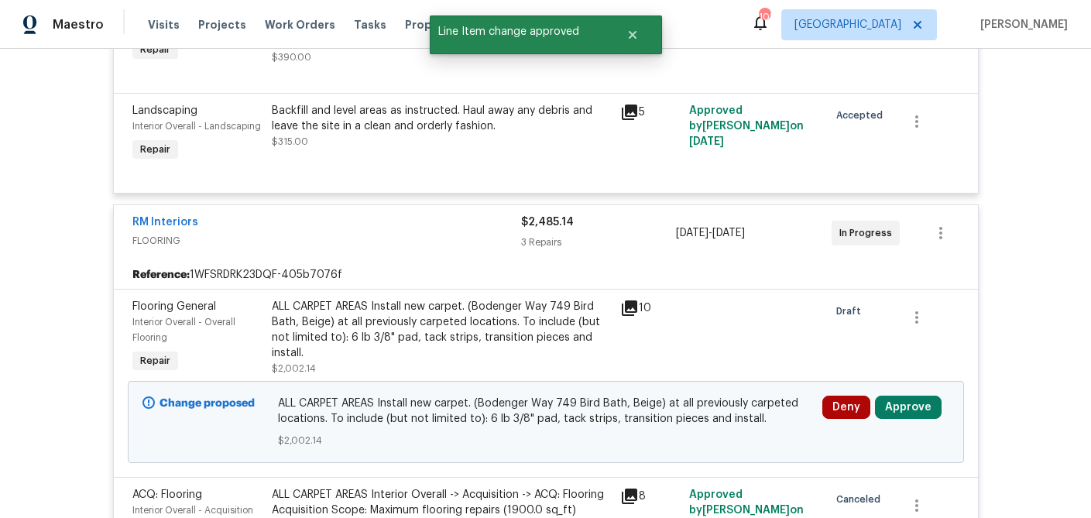
scroll to position [2283, 0]
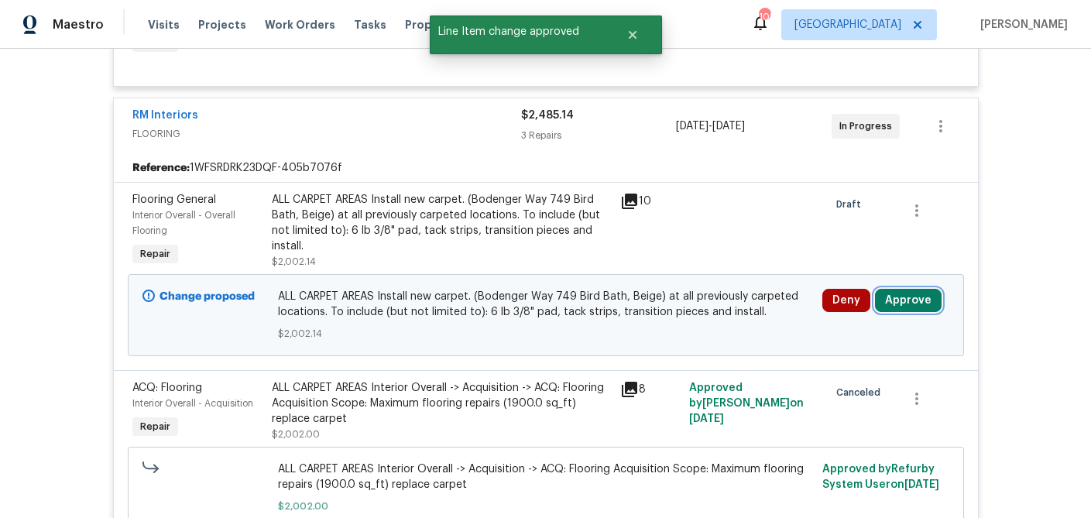
click at [921, 307] on button "Approve" at bounding box center [908, 300] width 67 height 23
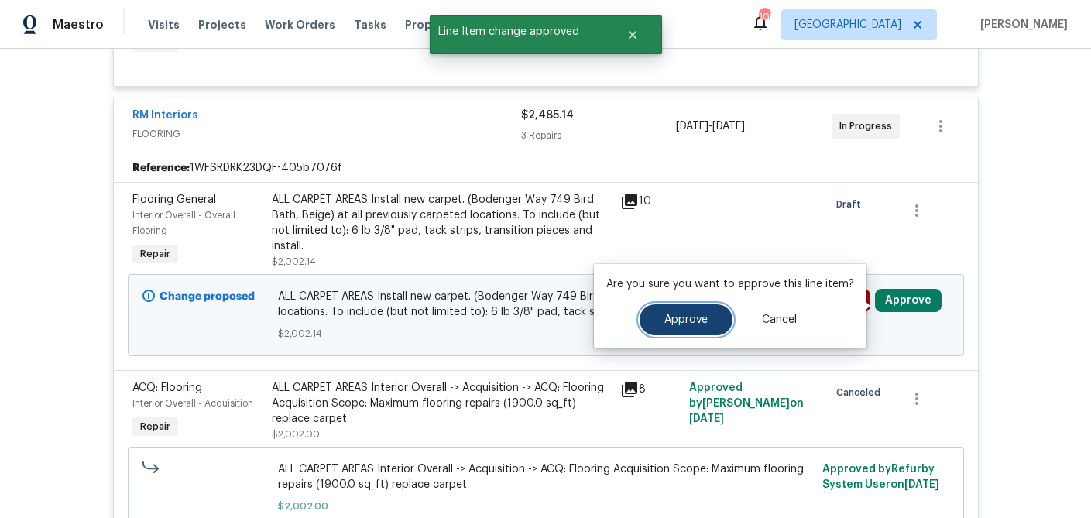
click at [687, 310] on button "Approve" at bounding box center [686, 319] width 93 height 31
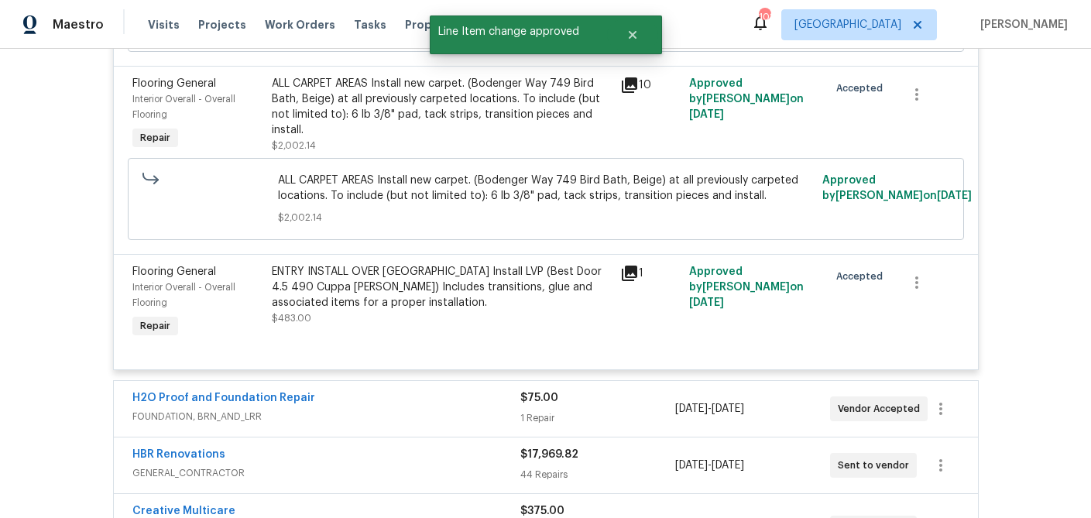
scroll to position [2766, 0]
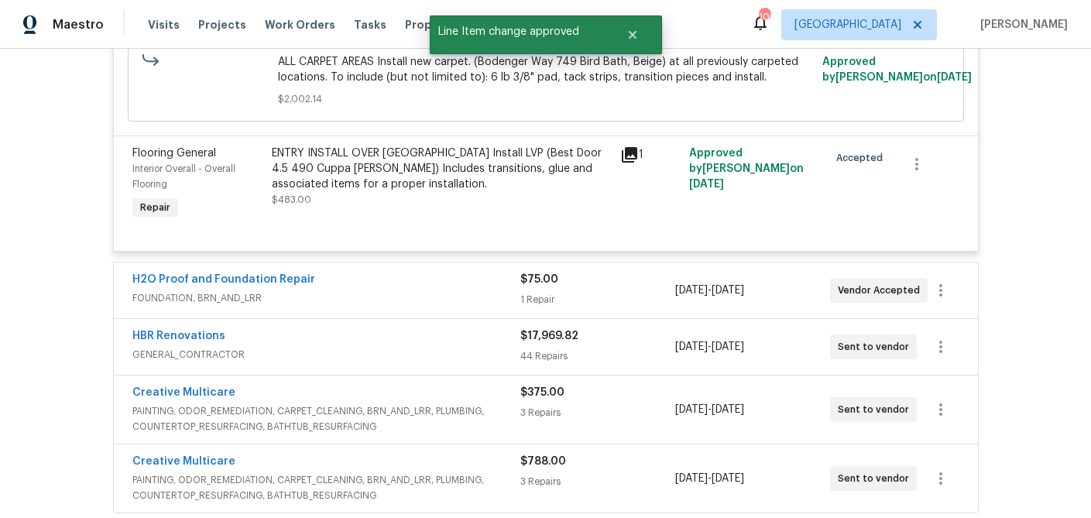
click at [654, 317] on div "H2O Proof and Foundation Repair FOUNDATION, BRN_AND_LRR $75.00 1 Repair 9/12/20…" at bounding box center [546, 290] width 864 height 56
click at [635, 287] on div "$75.00" at bounding box center [597, 279] width 155 height 15
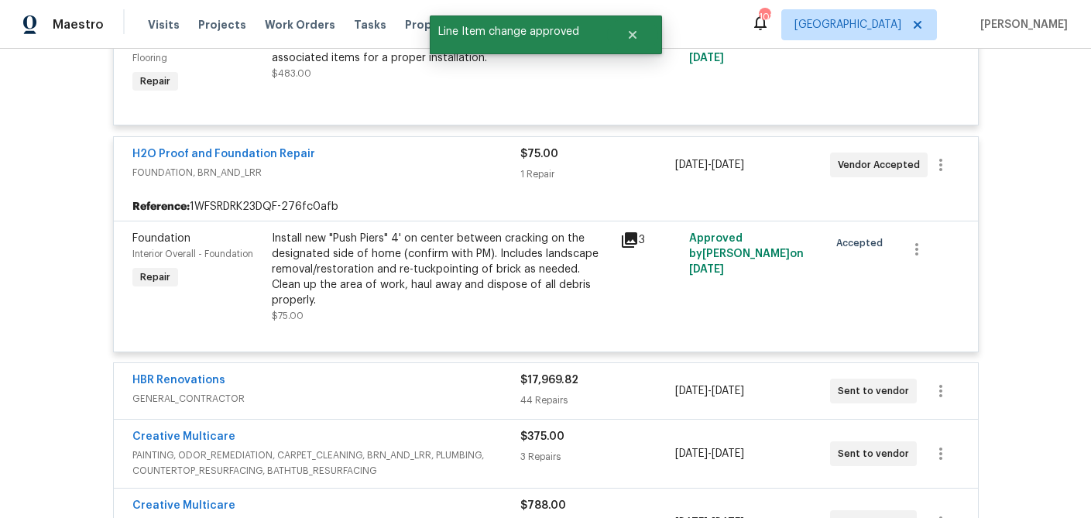
scroll to position [2900, 0]
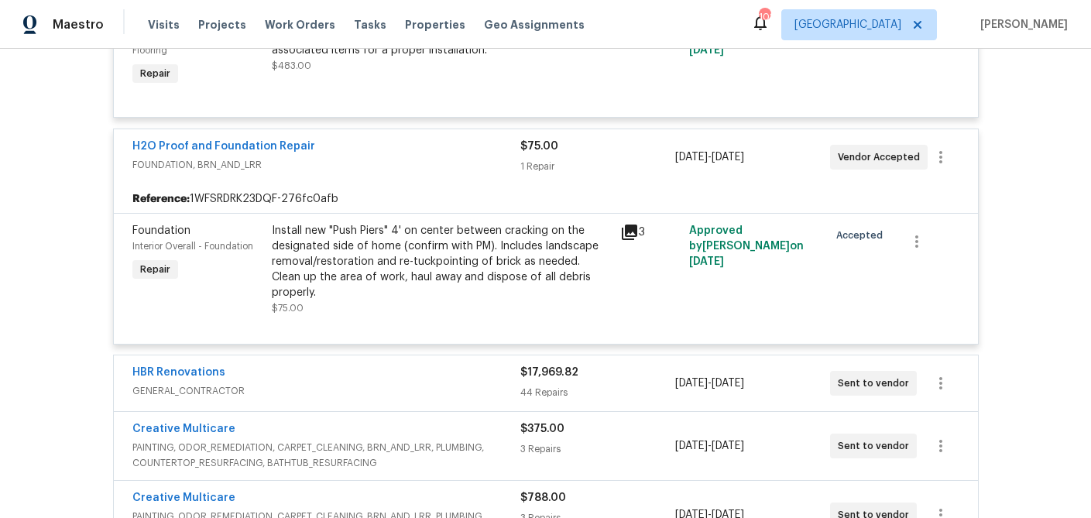
click at [589, 374] on div "$17,969.82 44 Repairs" at bounding box center [597, 383] width 155 height 37
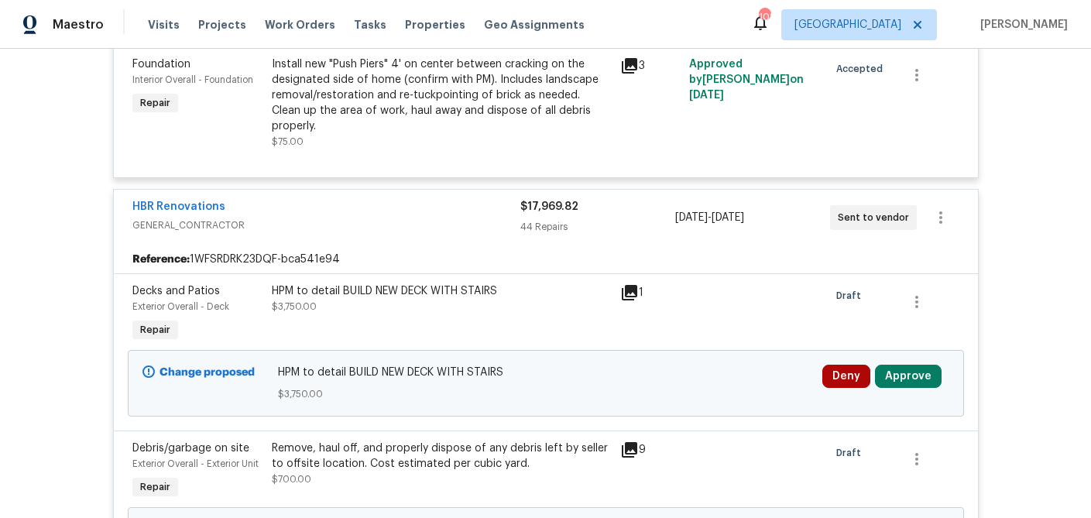
scroll to position [3125, 0]
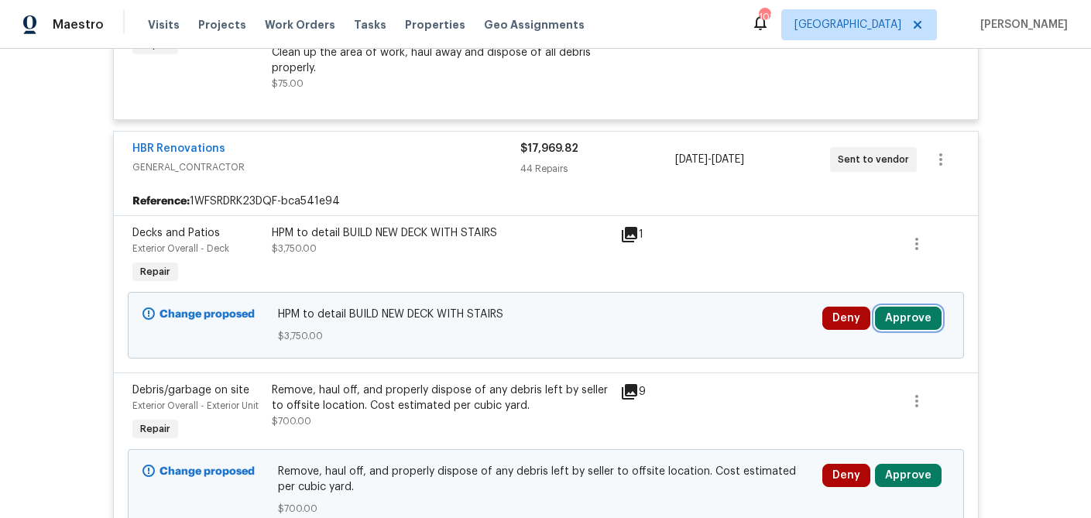
click at [904, 307] on button "Approve" at bounding box center [908, 318] width 67 height 23
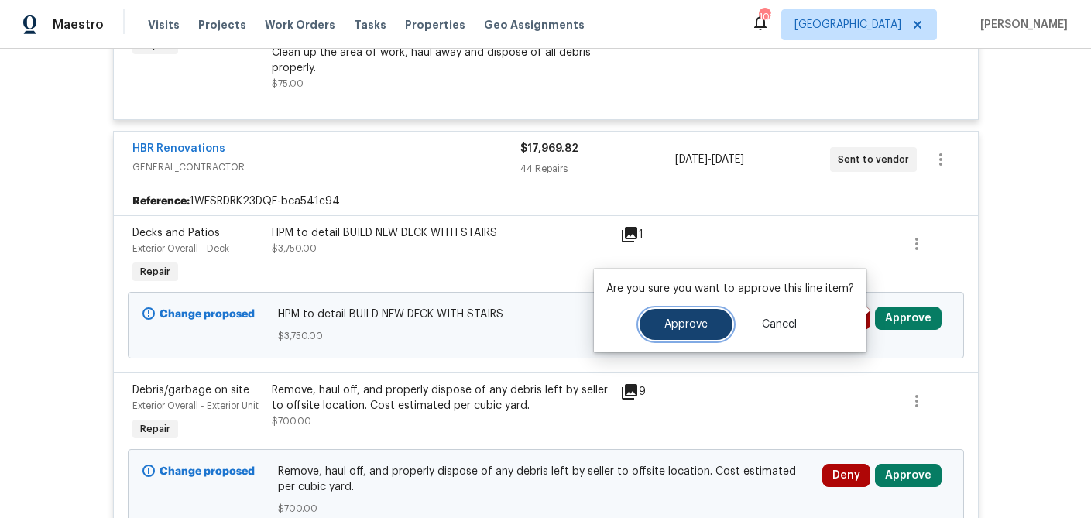
click at [679, 326] on span "Approve" at bounding box center [685, 325] width 43 height 12
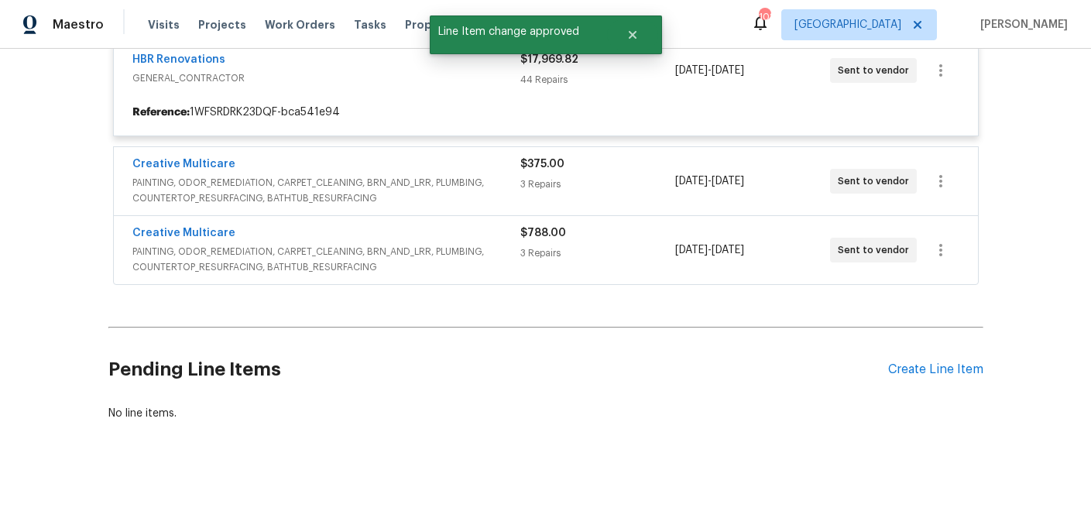
scroll to position [3232, 0]
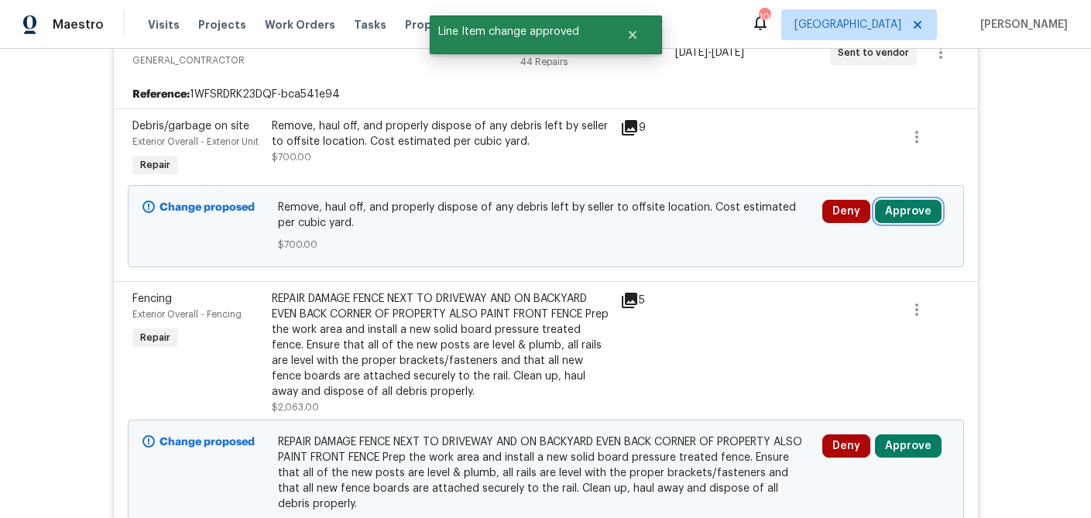
click at [896, 203] on button "Approve" at bounding box center [908, 211] width 67 height 23
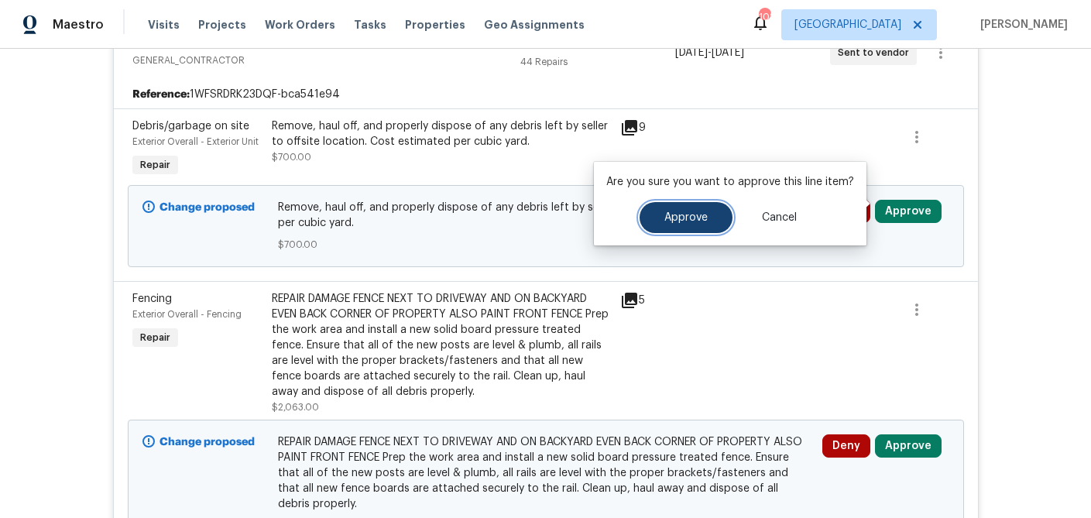
click at [679, 218] on span "Approve" at bounding box center [685, 218] width 43 height 12
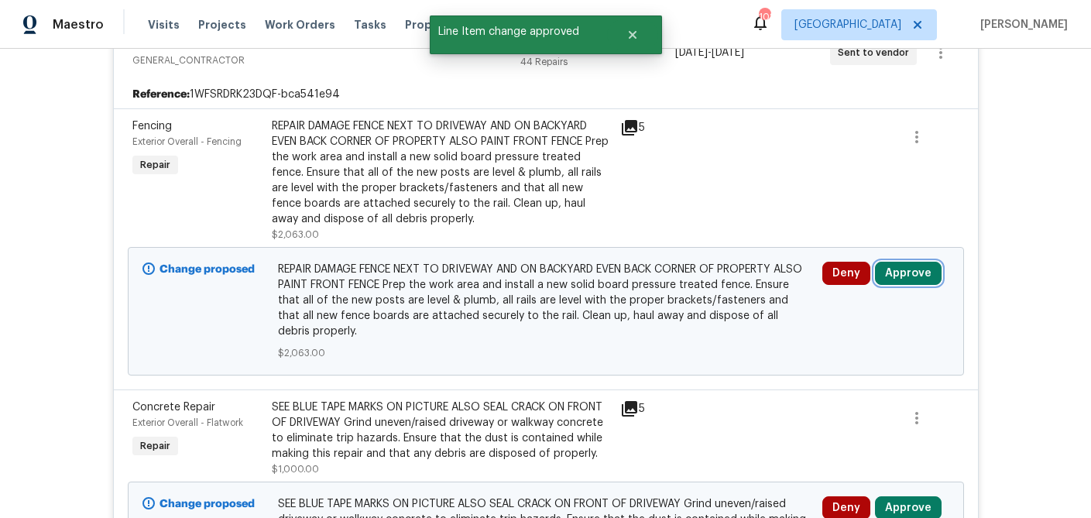
click at [897, 269] on button "Approve" at bounding box center [908, 273] width 67 height 23
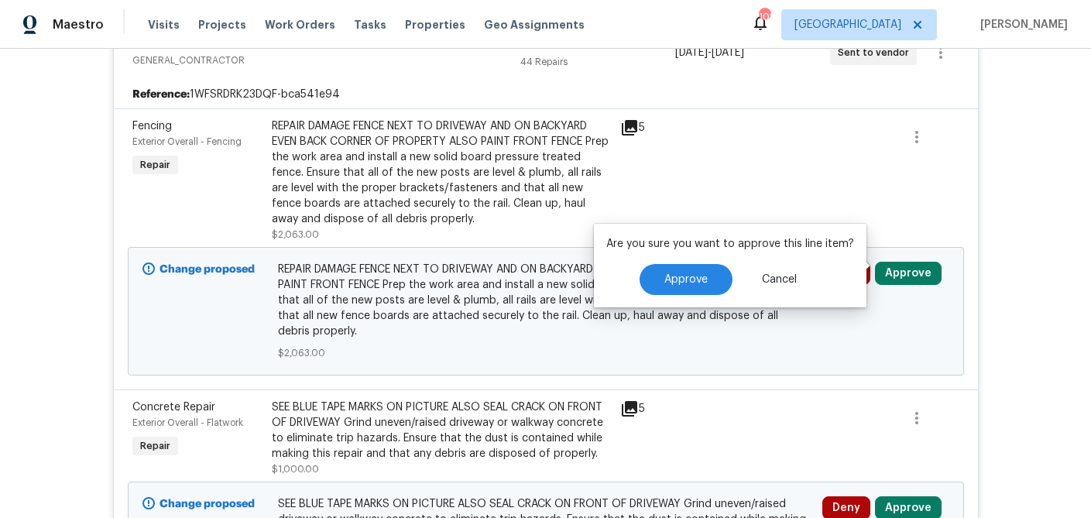
click at [633, 120] on icon at bounding box center [629, 127] width 15 height 15
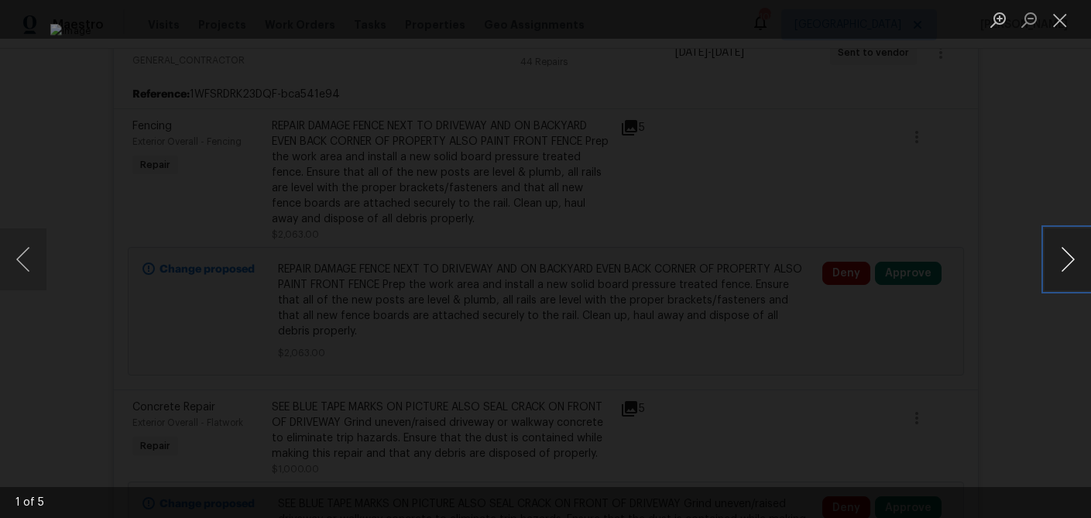
click at [1076, 265] on button "Next image" at bounding box center [1067, 259] width 46 height 62
click at [1065, 25] on button "Close lightbox" at bounding box center [1059, 19] width 31 height 27
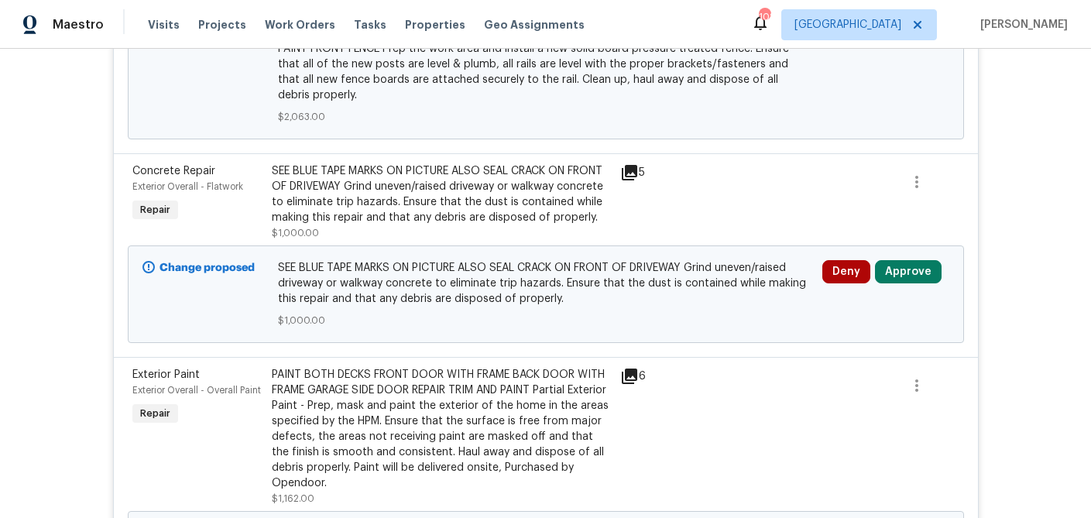
scroll to position [3466, 0]
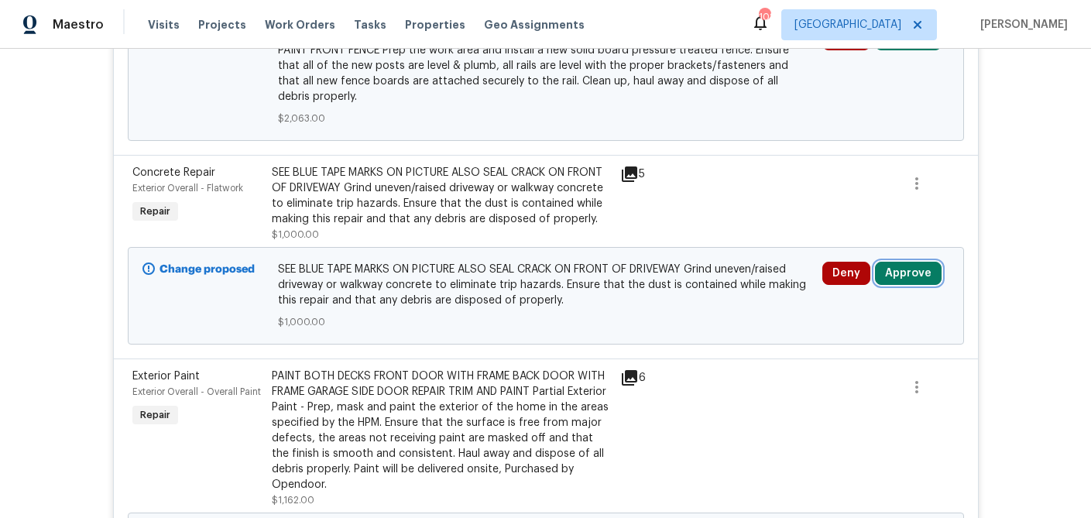
drag, startPoint x: 907, startPoint y: 267, endPoint x: 876, endPoint y: 268, distance: 31.0
click at [906, 267] on button "Approve" at bounding box center [908, 273] width 67 height 23
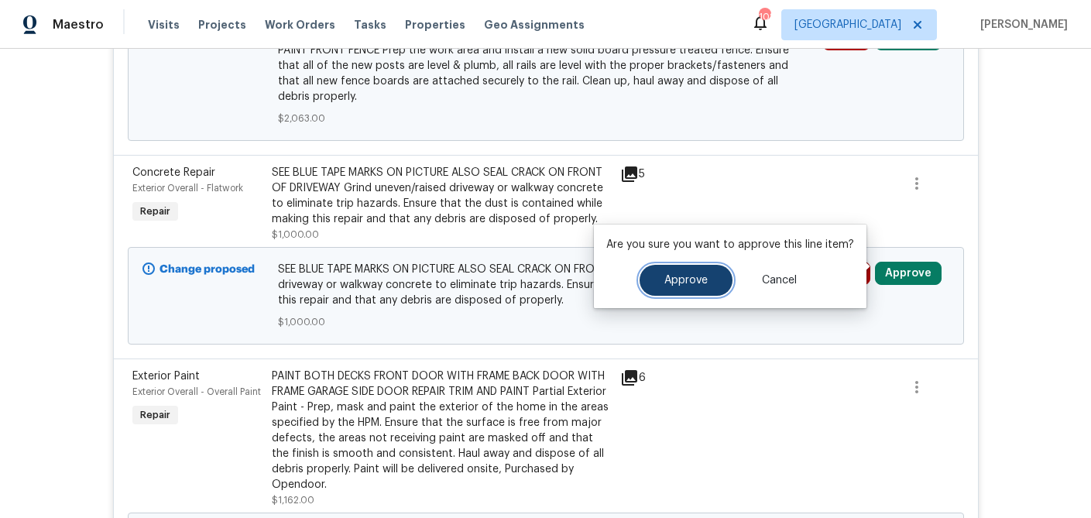
click at [688, 277] on span "Approve" at bounding box center [685, 281] width 43 height 12
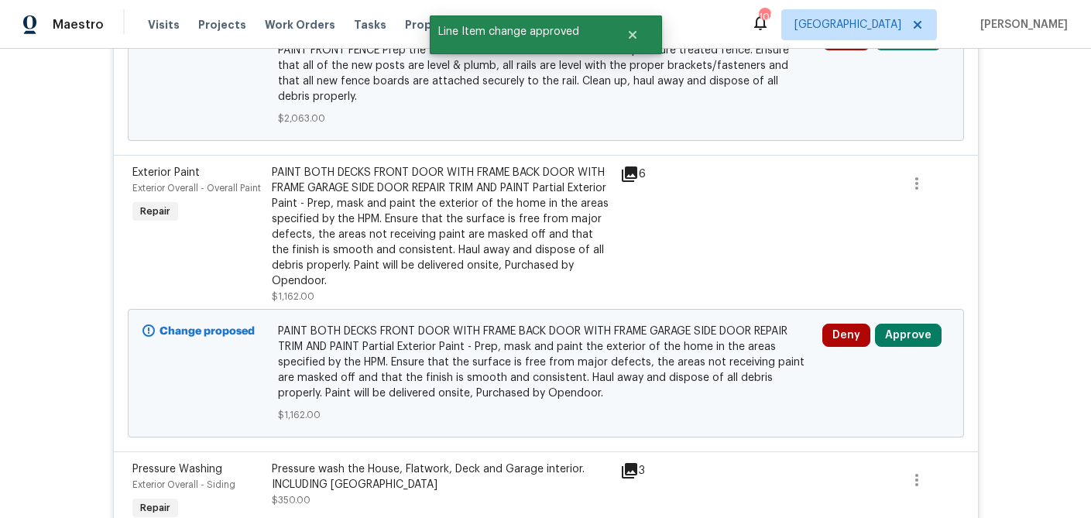
scroll to position [3525, 0]
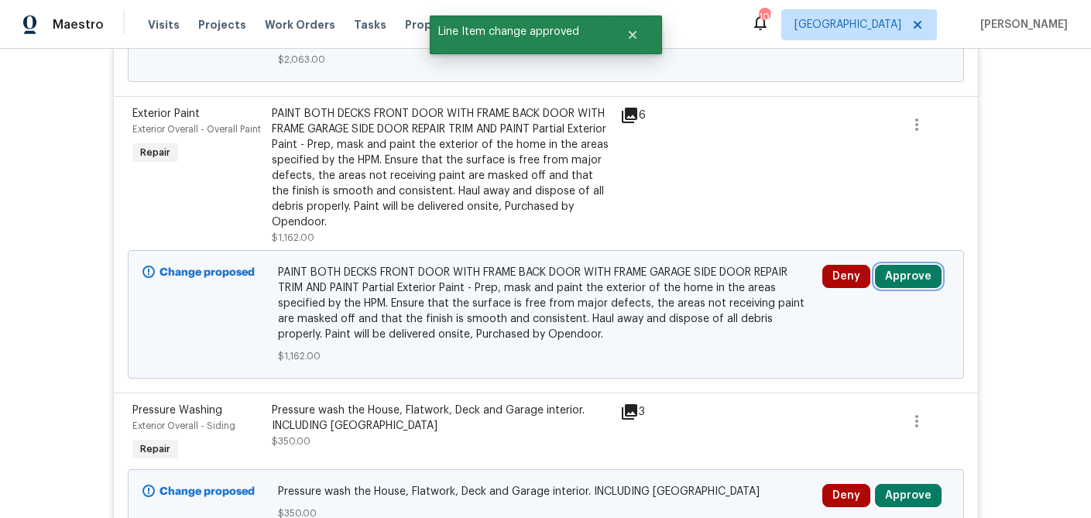
click at [907, 268] on button "Approve" at bounding box center [908, 276] width 67 height 23
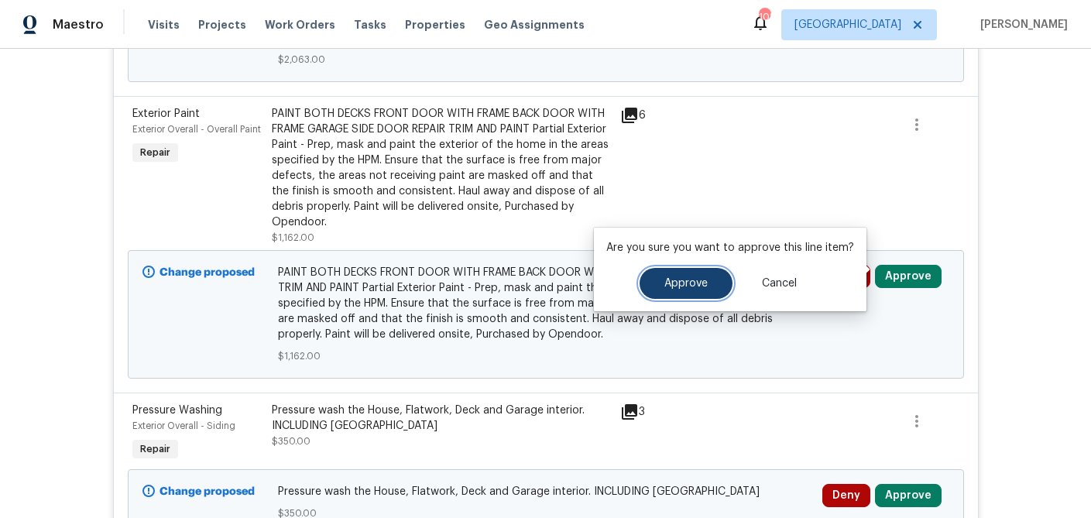
click at [670, 293] on button "Approve" at bounding box center [686, 283] width 93 height 31
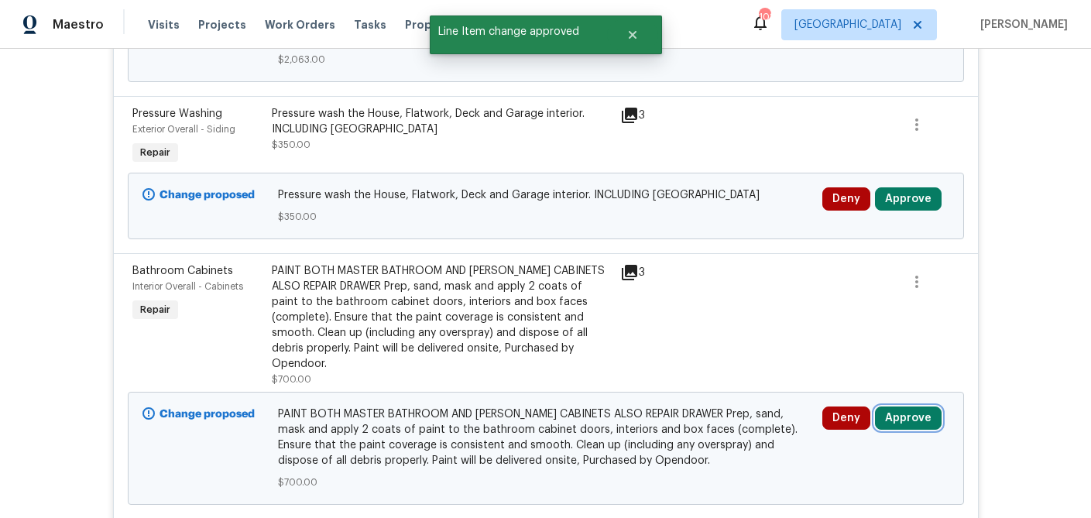
drag, startPoint x: 910, startPoint y: 410, endPoint x: 875, endPoint y: 409, distance: 34.9
click at [910, 410] on button "Approve" at bounding box center [908, 417] width 67 height 23
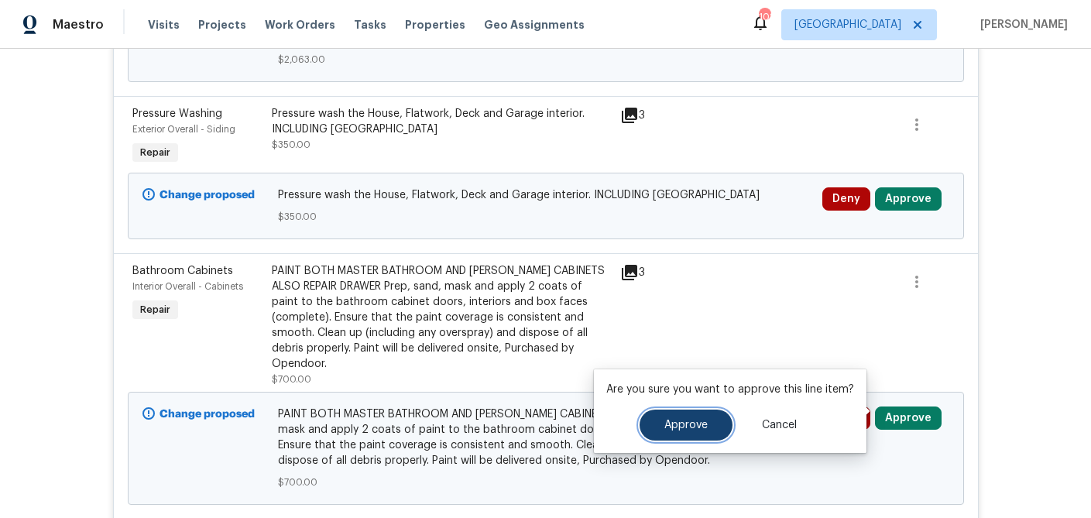
click at [664, 420] on span "Approve" at bounding box center [685, 426] width 43 height 12
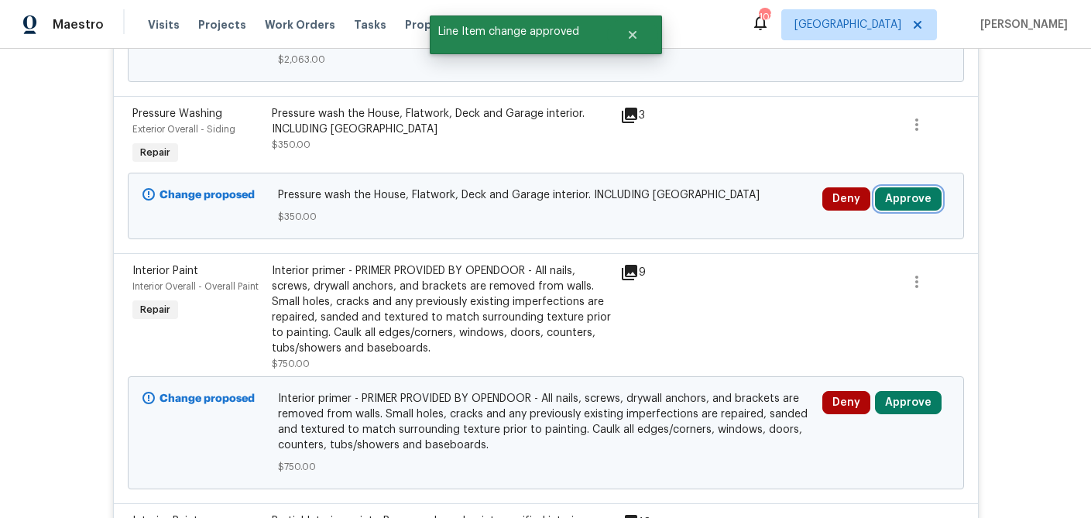
click at [902, 192] on button "Approve" at bounding box center [908, 198] width 67 height 23
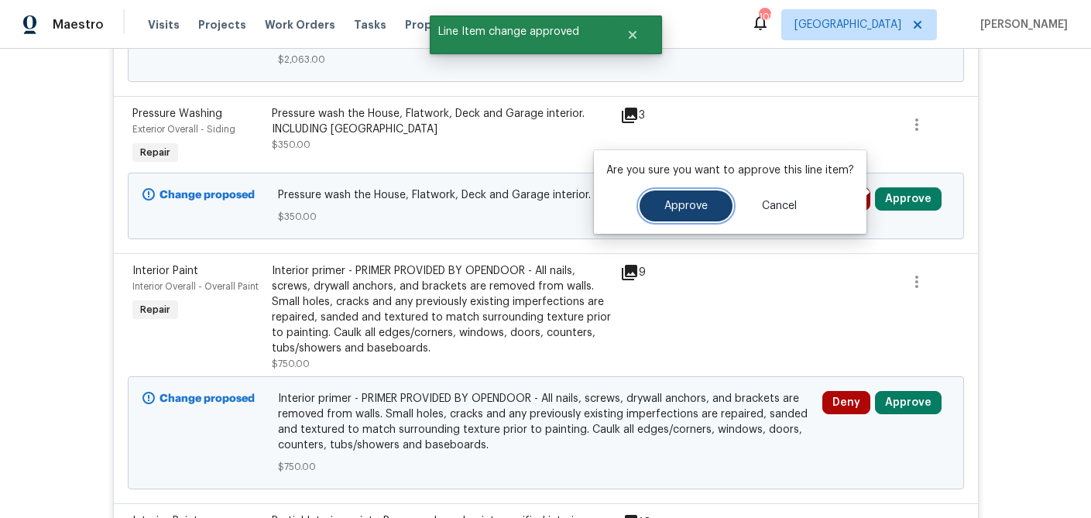
click at [712, 213] on button "Approve" at bounding box center [686, 205] width 93 height 31
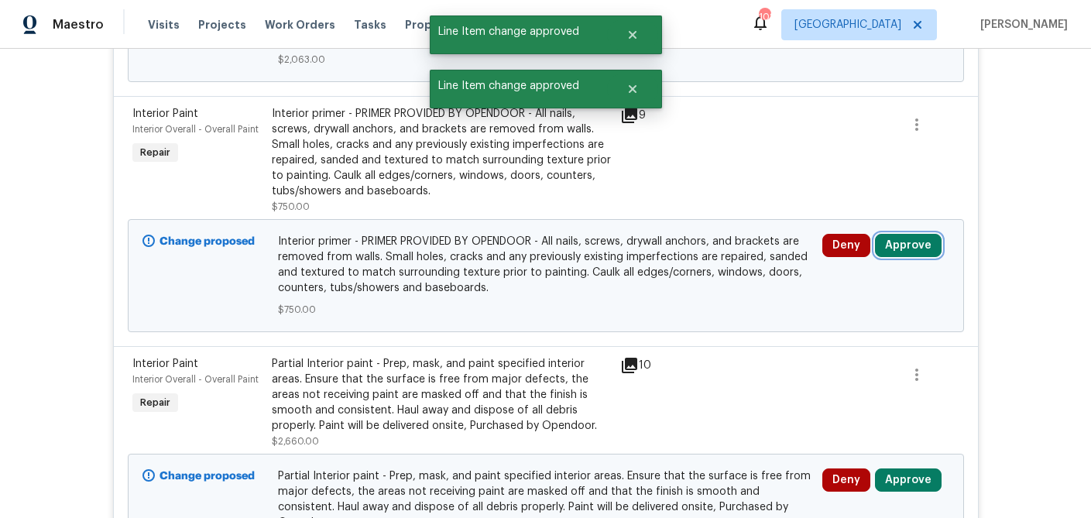
click at [915, 235] on button "Approve" at bounding box center [908, 245] width 67 height 23
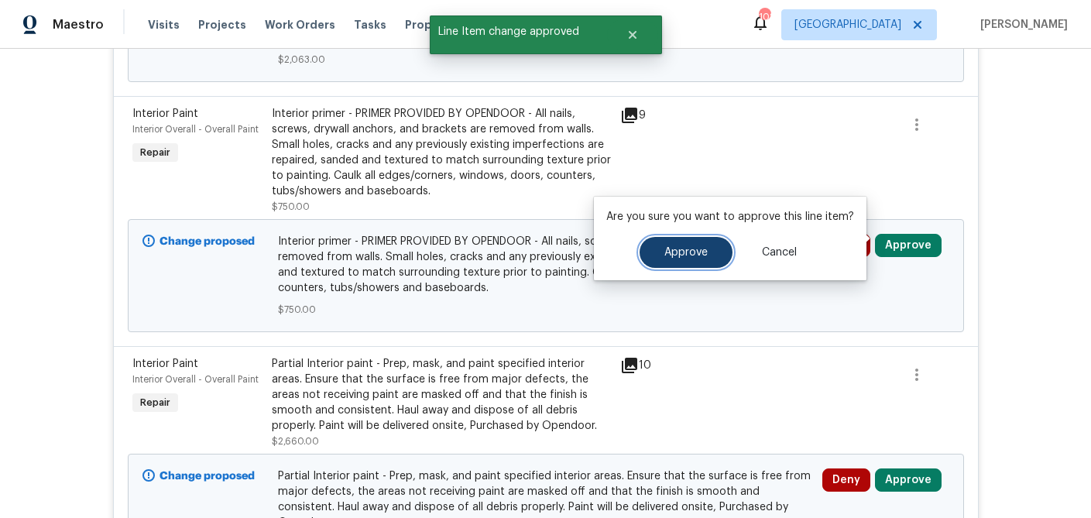
click at [706, 249] on button "Approve" at bounding box center [686, 252] width 93 height 31
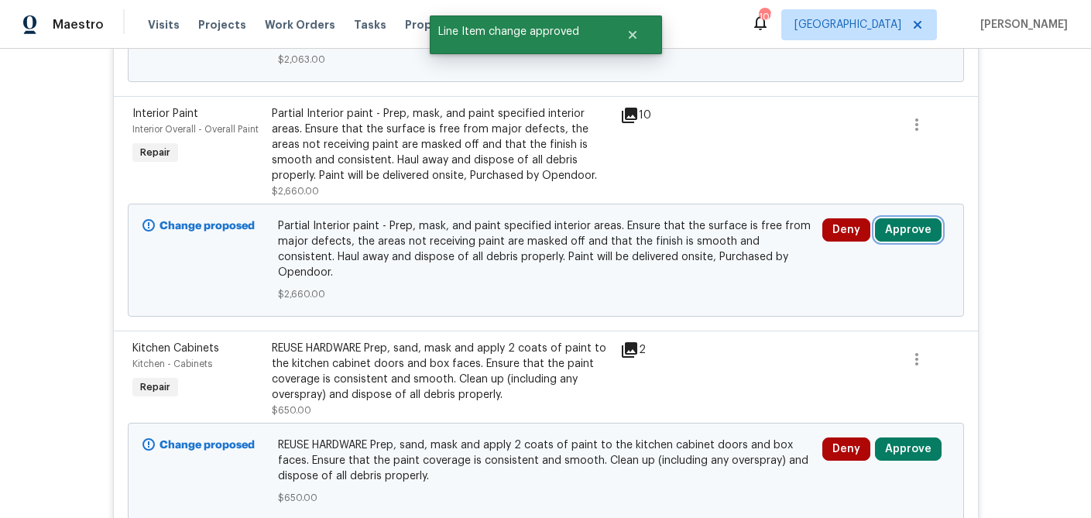
drag, startPoint x: 903, startPoint y: 226, endPoint x: 889, endPoint y: 227, distance: 14.0
click at [903, 226] on button "Approve" at bounding box center [908, 229] width 67 height 23
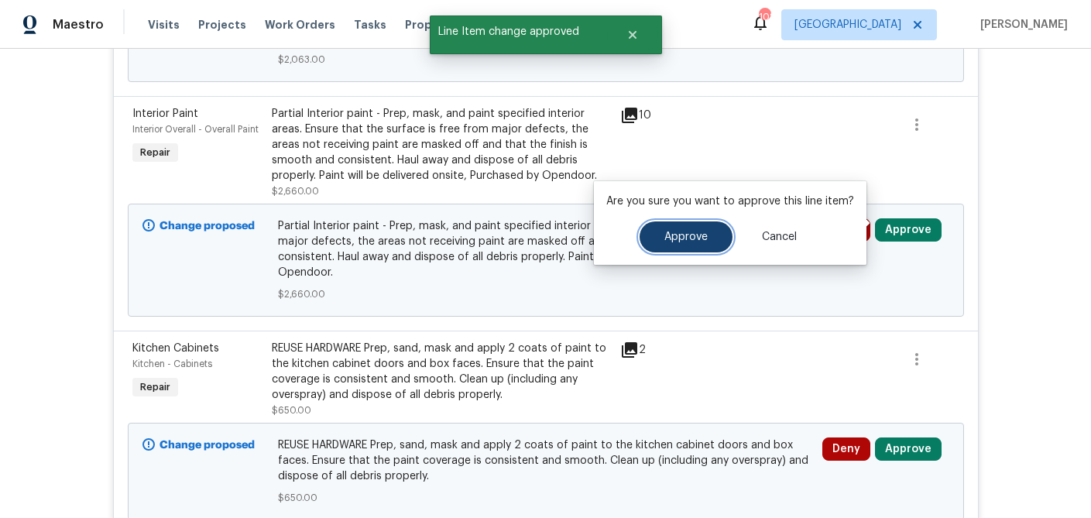
click at [695, 229] on button "Approve" at bounding box center [686, 236] width 93 height 31
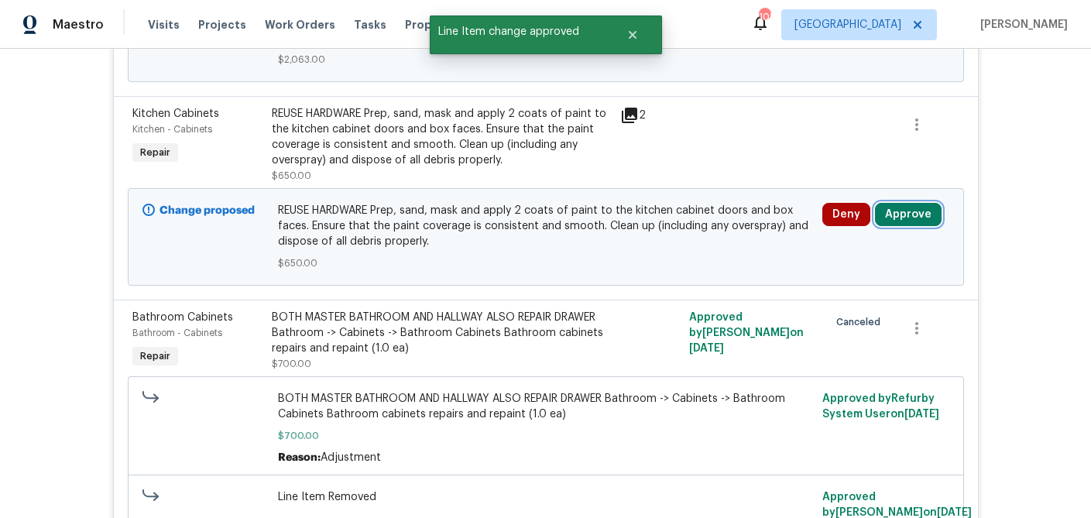
click at [909, 204] on button "Approve" at bounding box center [908, 214] width 67 height 23
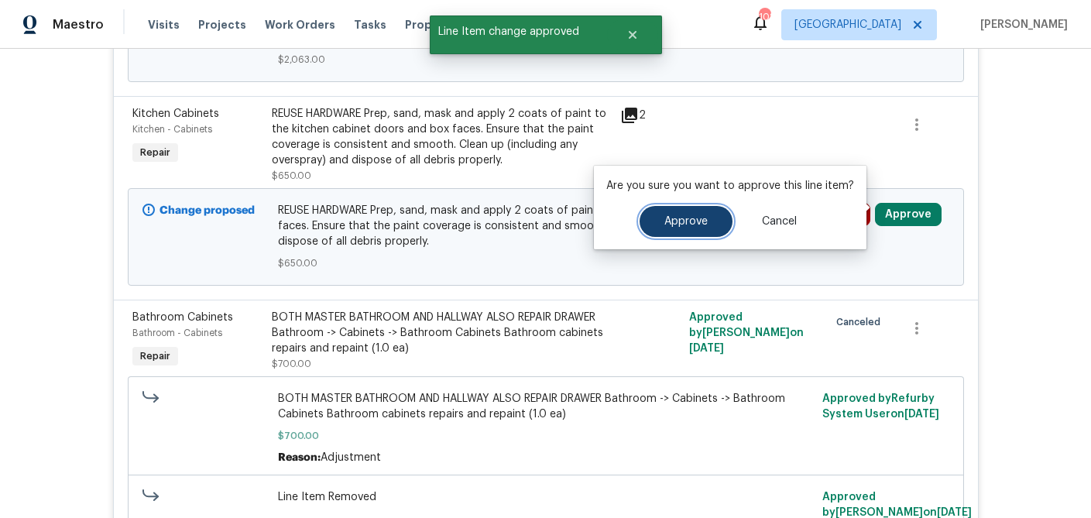
click at [664, 227] on span "Approve" at bounding box center [685, 222] width 43 height 12
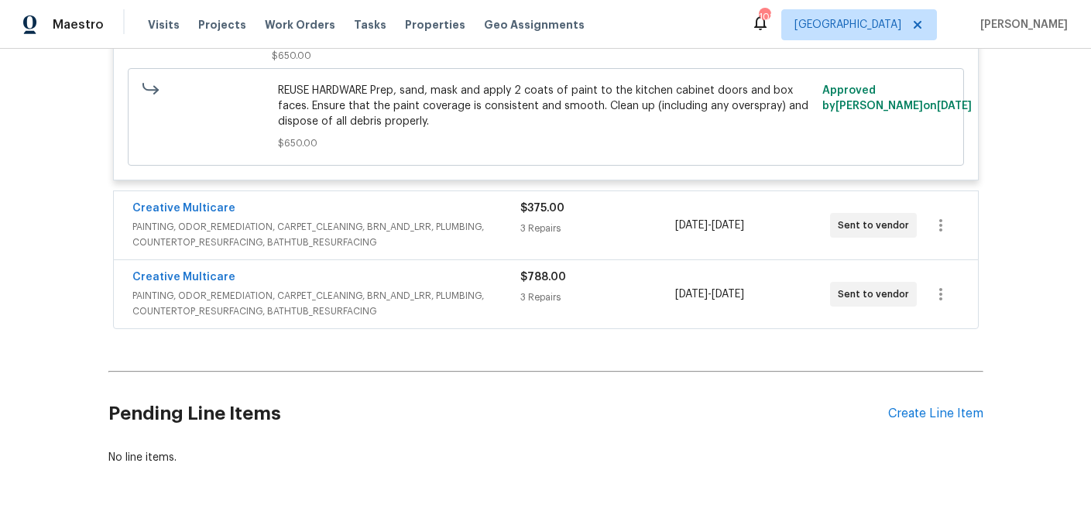
scroll to position [11234, 0]
click at [420, 287] on span "PAINTING, ODOR_REMEDIATION, CARPET_CLEANING, BRN_AND_LRR, PLUMBING, COUNTERTOP_…" at bounding box center [326, 302] width 388 height 31
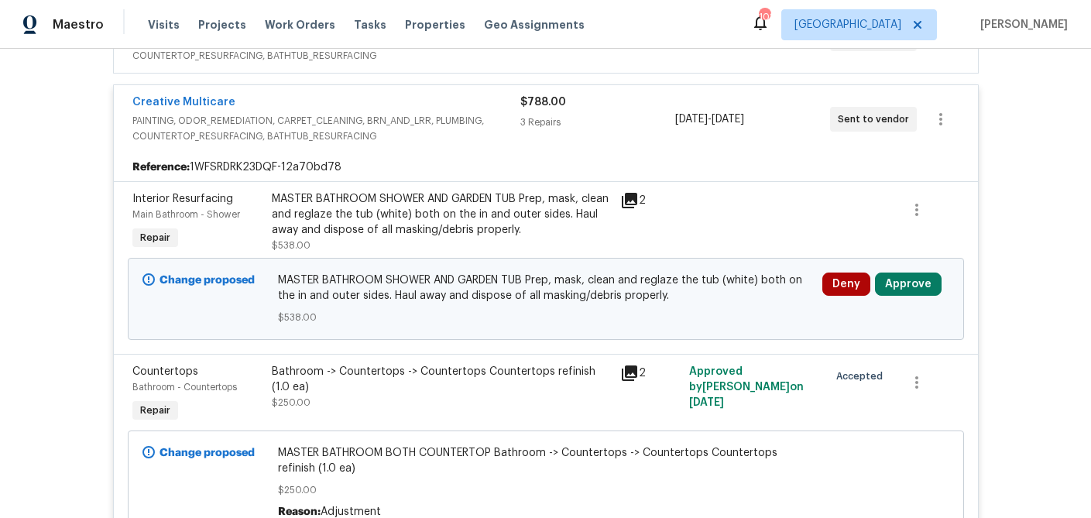
scroll to position [11441, 0]
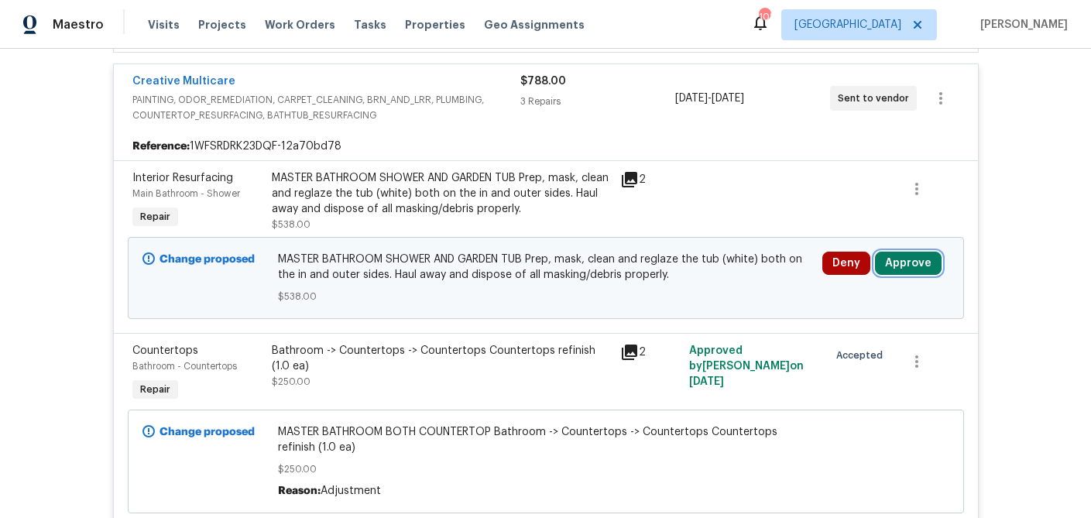
click at [914, 252] on button "Approve" at bounding box center [908, 263] width 67 height 23
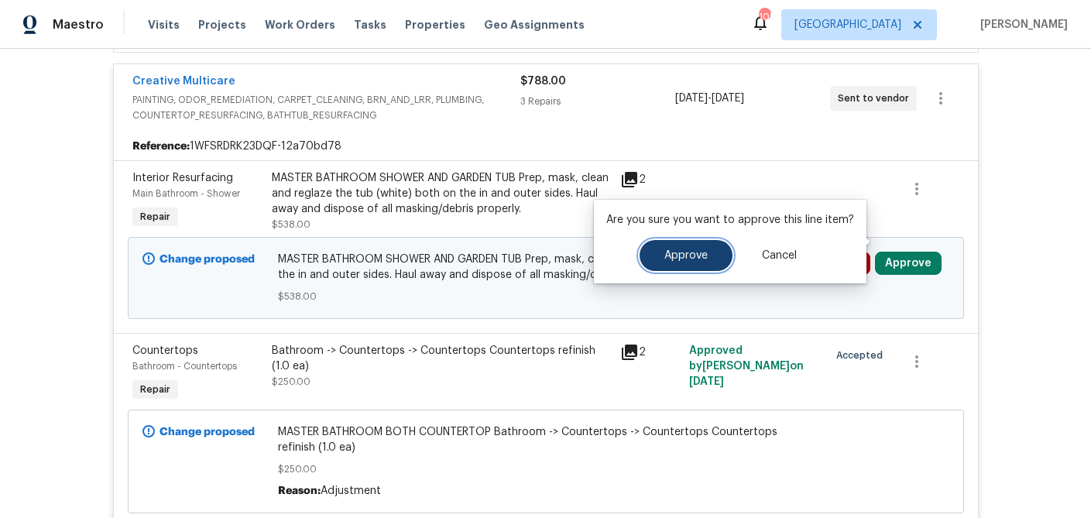
click at [656, 254] on button "Approve" at bounding box center [686, 255] width 93 height 31
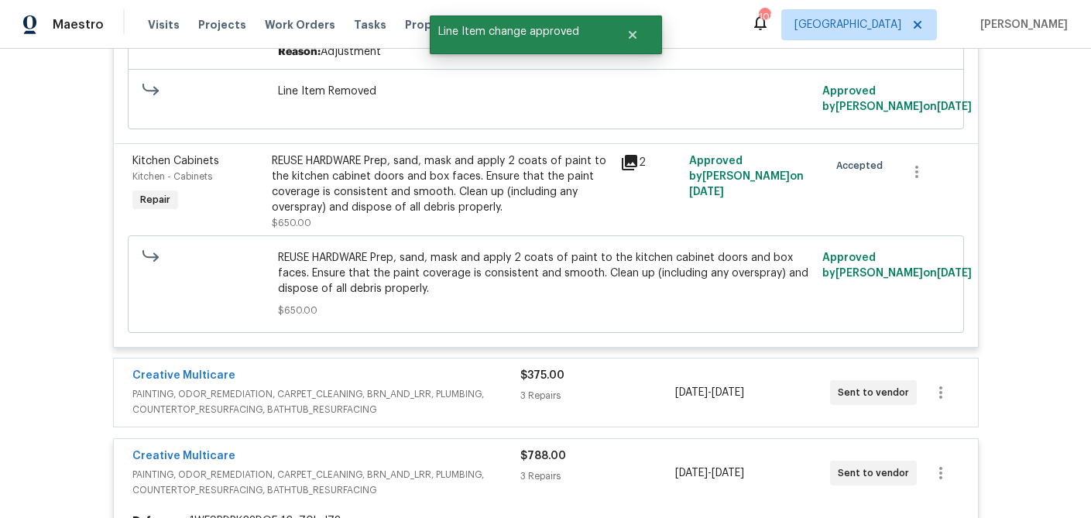
scroll to position [11063, 0]
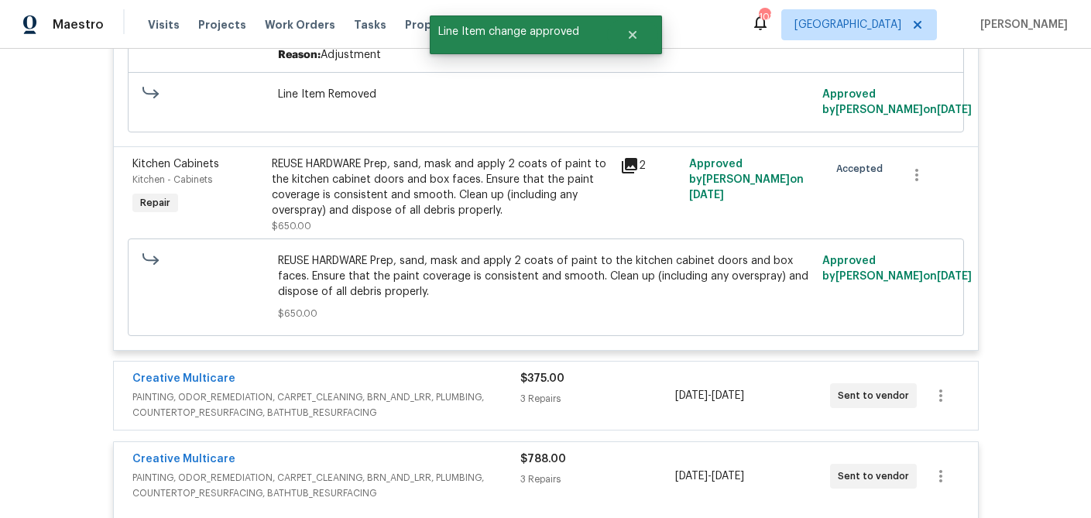
click at [437, 389] on span "PAINTING, ODOR_REMEDIATION, CARPET_CLEANING, BRN_AND_LRR, PLUMBING, COUNTERTOP_…" at bounding box center [326, 404] width 388 height 31
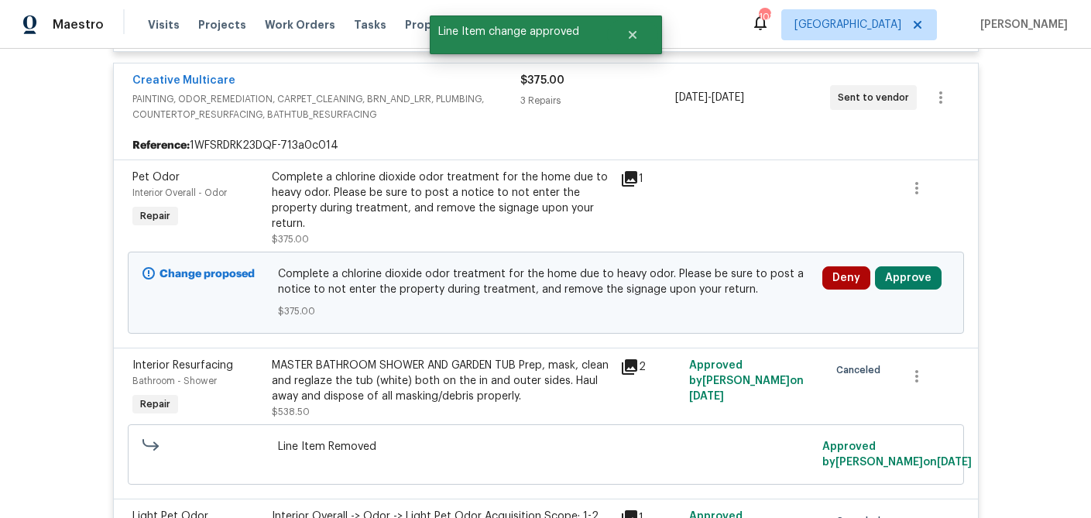
scroll to position [11363, 0]
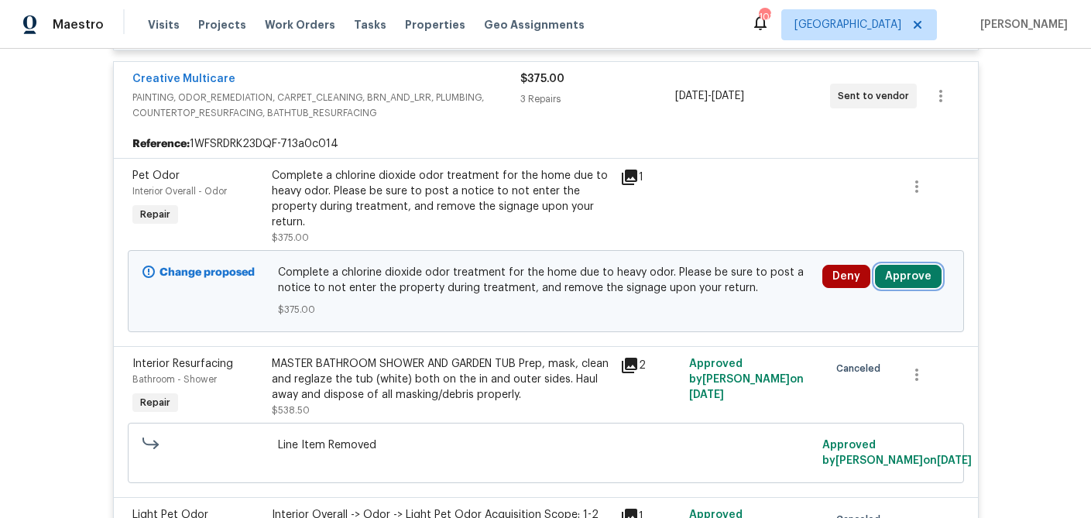
click at [904, 265] on button "Approve" at bounding box center [908, 276] width 67 height 23
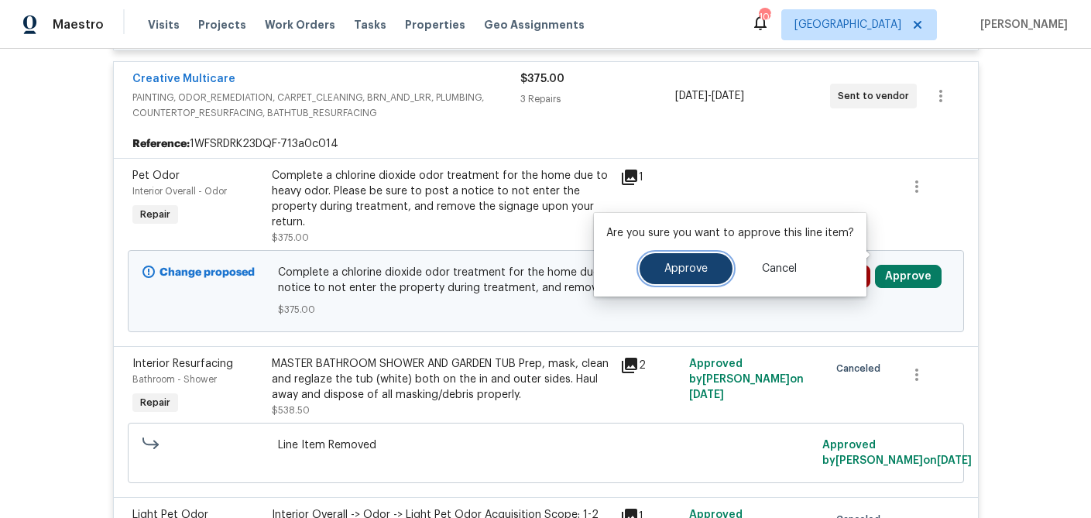
click at [696, 280] on button "Approve" at bounding box center [686, 268] width 93 height 31
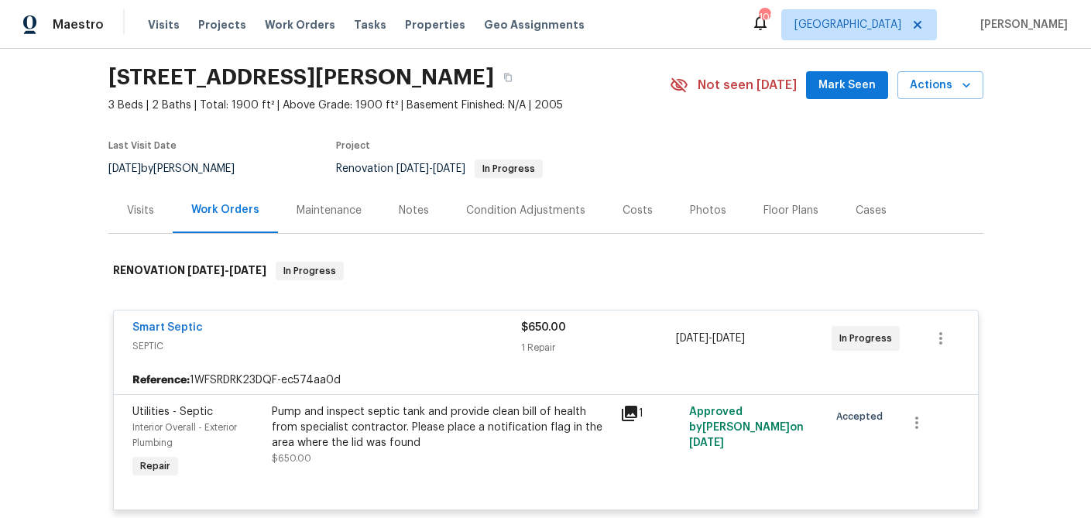
scroll to position [0, 0]
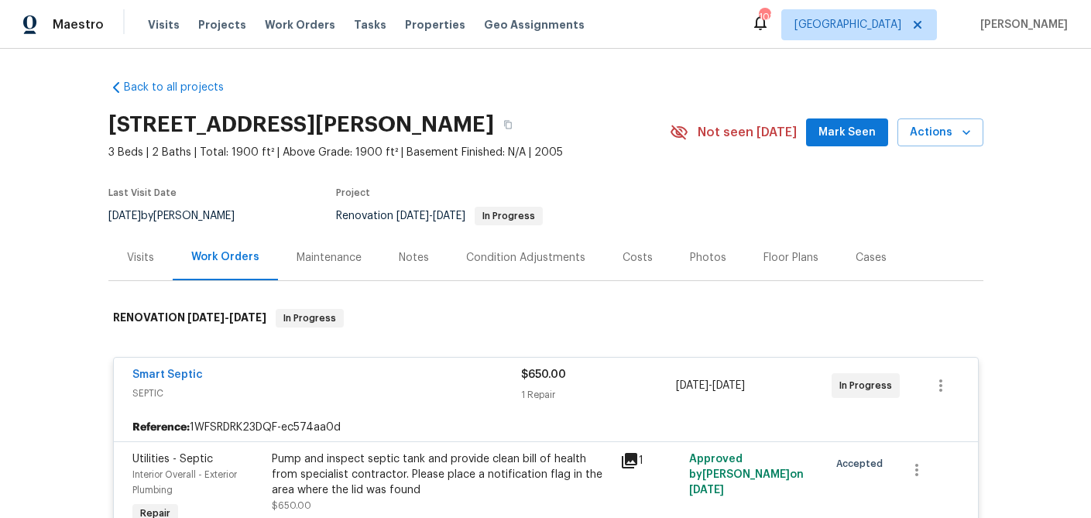
click at [448, 365] on div "Smart Septic SEPTIC $650.00 1 Repair 9/12/2025 - 9/19/2025 In Progress" at bounding box center [546, 386] width 864 height 56
click at [448, 379] on div "Smart Septic" at bounding box center [326, 376] width 389 height 19
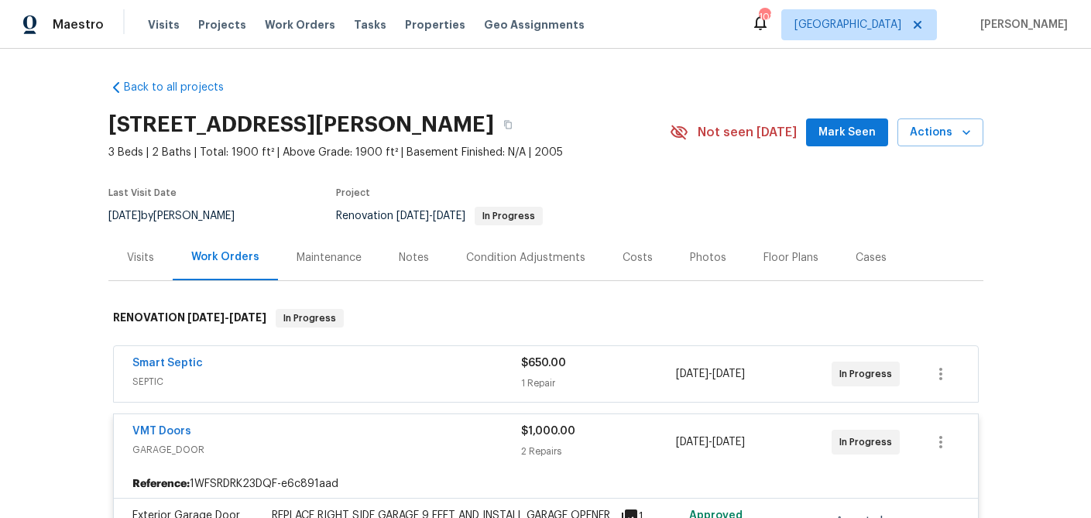
click at [438, 442] on span "GARAGE_DOOR" at bounding box center [326, 449] width 389 height 15
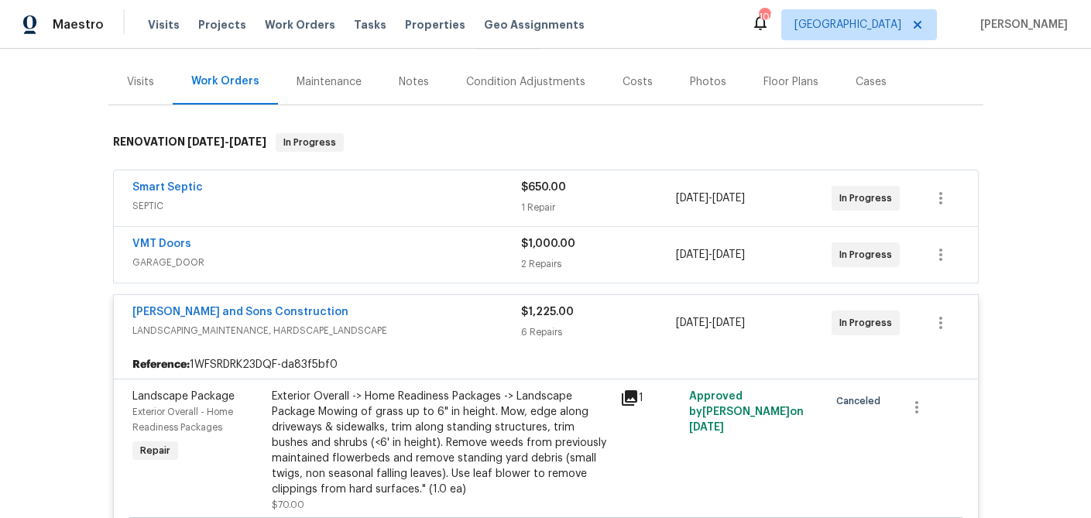
scroll to position [180, 0]
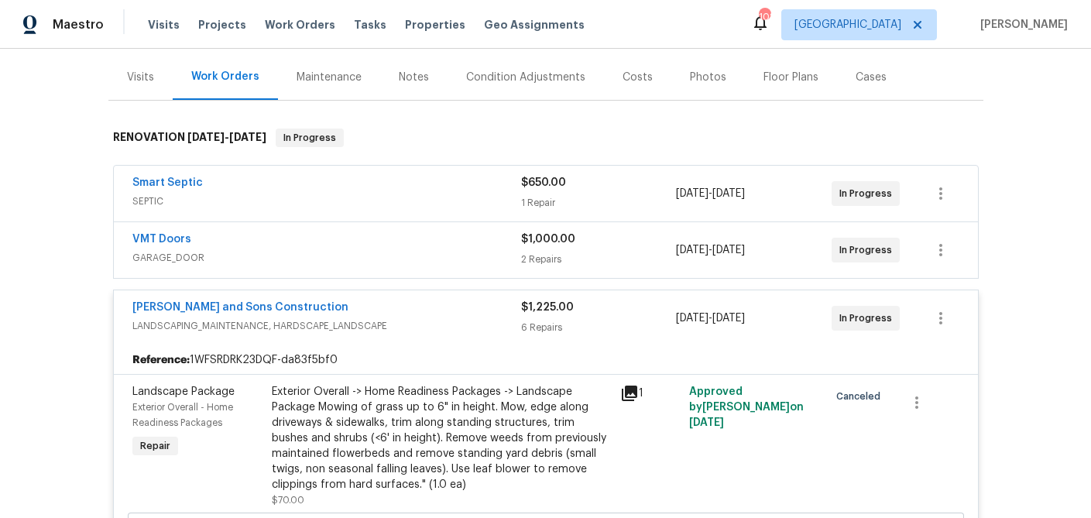
click at [452, 321] on span "LANDSCAPING_MAINTENANCE, HARDSCAPE_LANDSCAPE" at bounding box center [326, 325] width 389 height 15
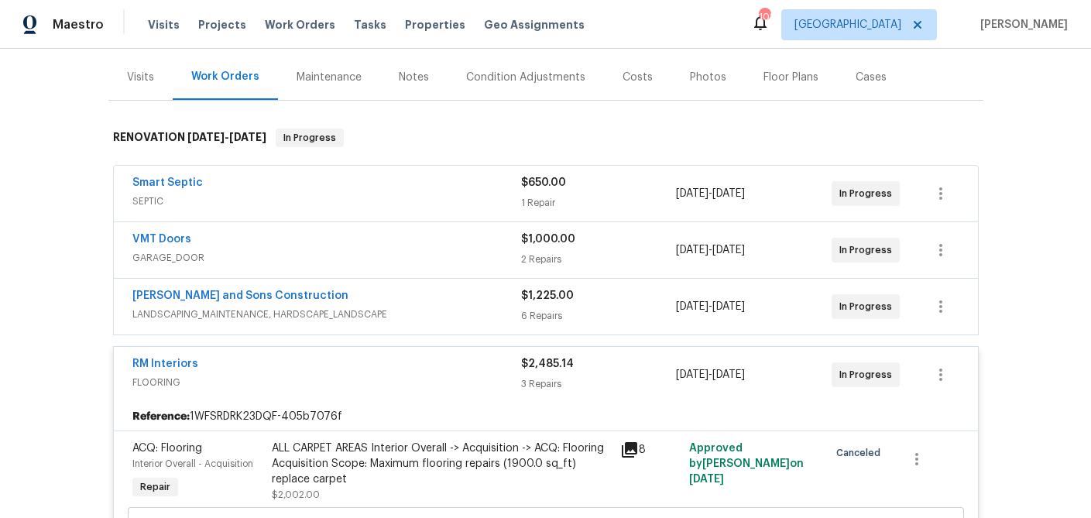
click at [452, 303] on div "Reyes and Sons Construction" at bounding box center [326, 297] width 389 height 19
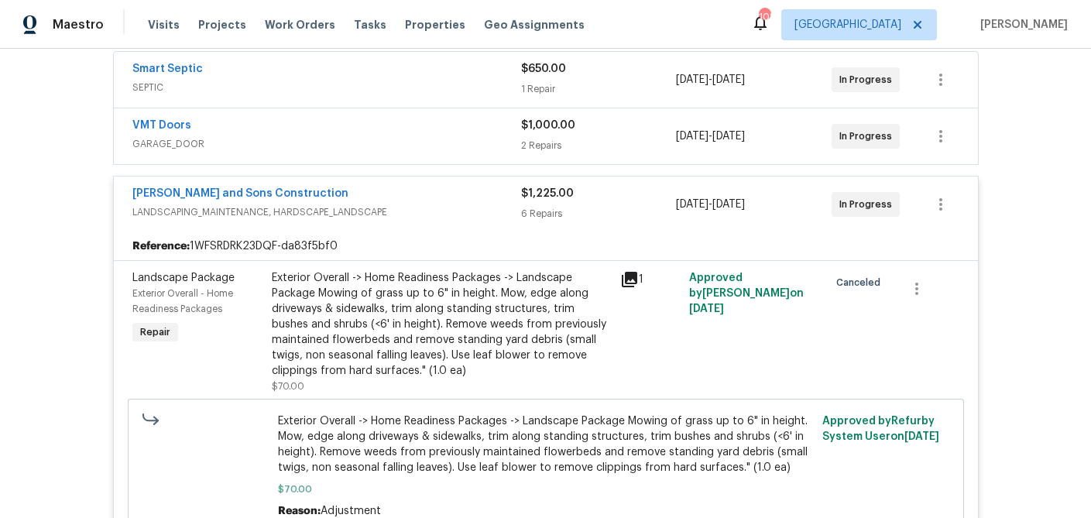
scroll to position [292, 0]
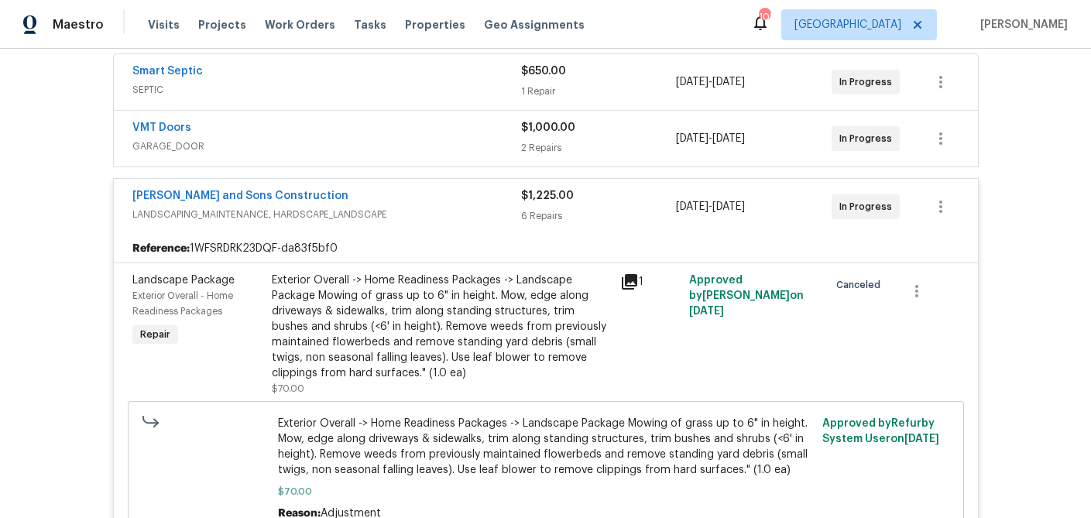
click at [457, 201] on div "Reyes and Sons Construction" at bounding box center [326, 197] width 389 height 19
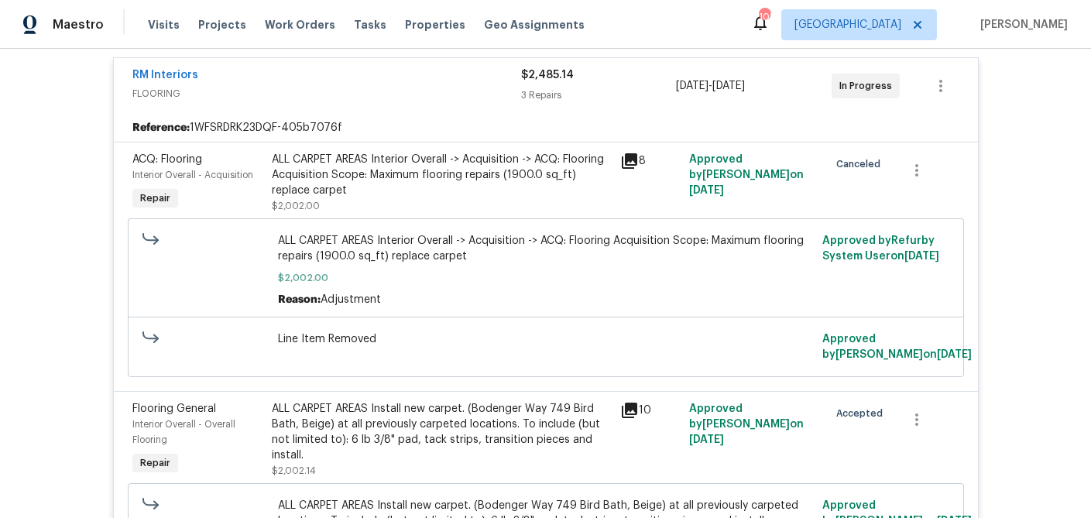
scroll to position [471, 0]
click at [443, 80] on div "RM Interiors" at bounding box center [326, 75] width 389 height 19
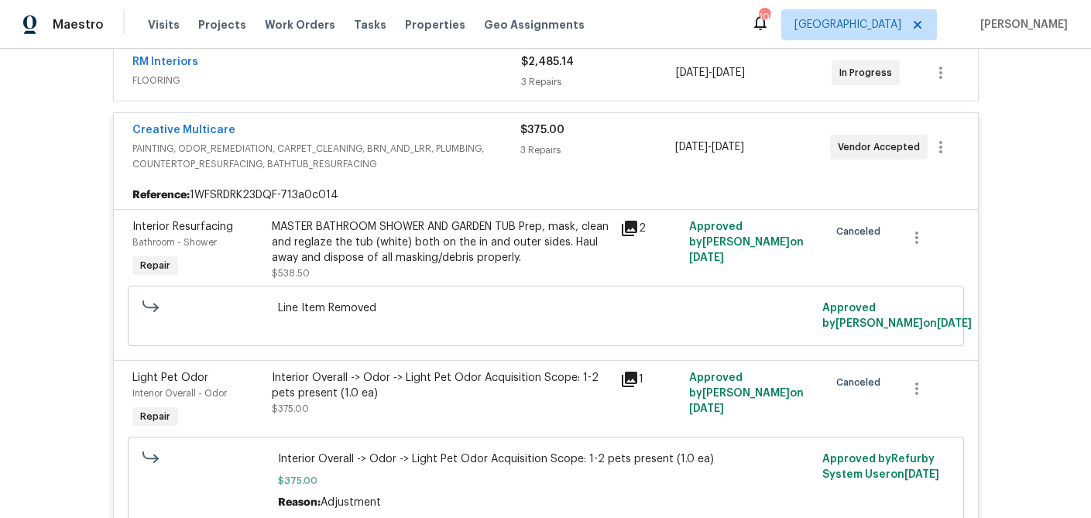
click at [458, 142] on span "PAINTING, ODOR_REMEDIATION, CARPET_CLEANING, BRN_AND_LRR, PLUMBING, COUNTERTOP_…" at bounding box center [326, 156] width 388 height 31
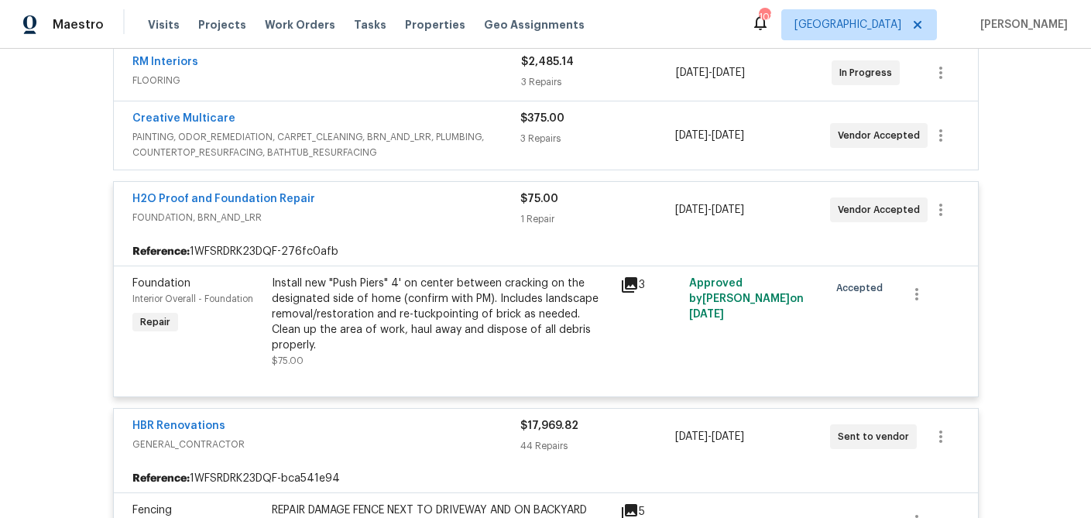
click at [472, 207] on div "H2O Proof and Foundation Repair" at bounding box center [326, 200] width 388 height 19
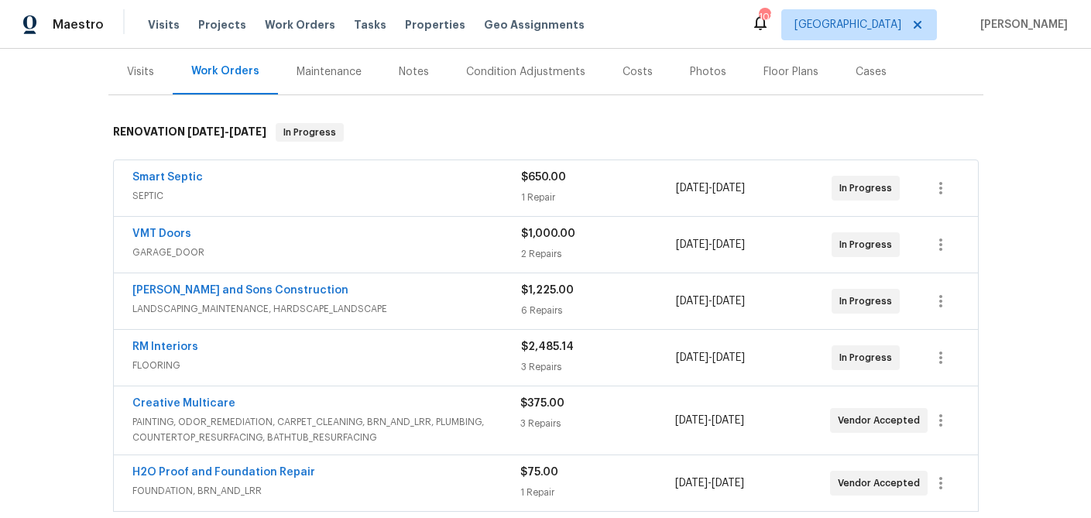
scroll to position [0, 0]
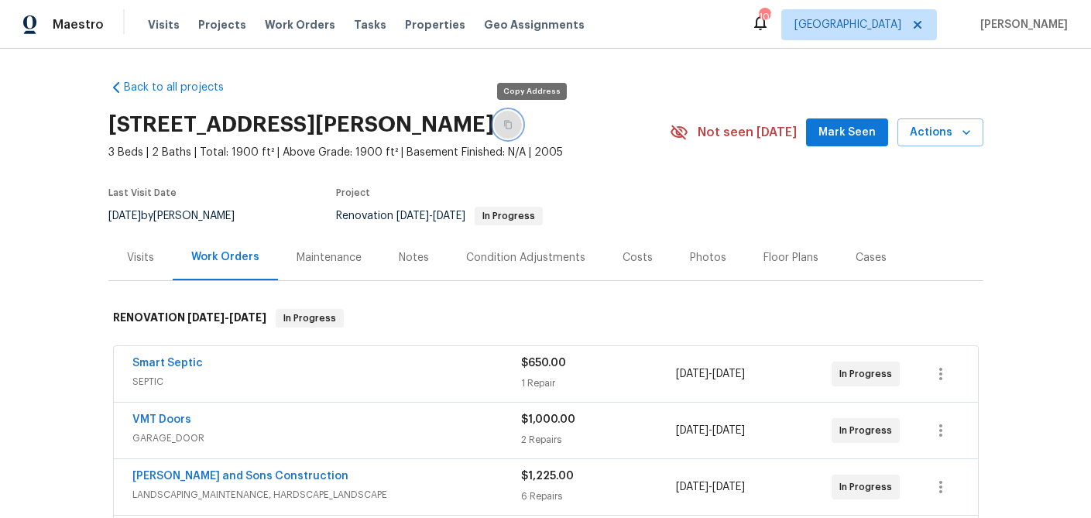
click at [513, 120] on icon "button" at bounding box center [507, 124] width 9 height 9
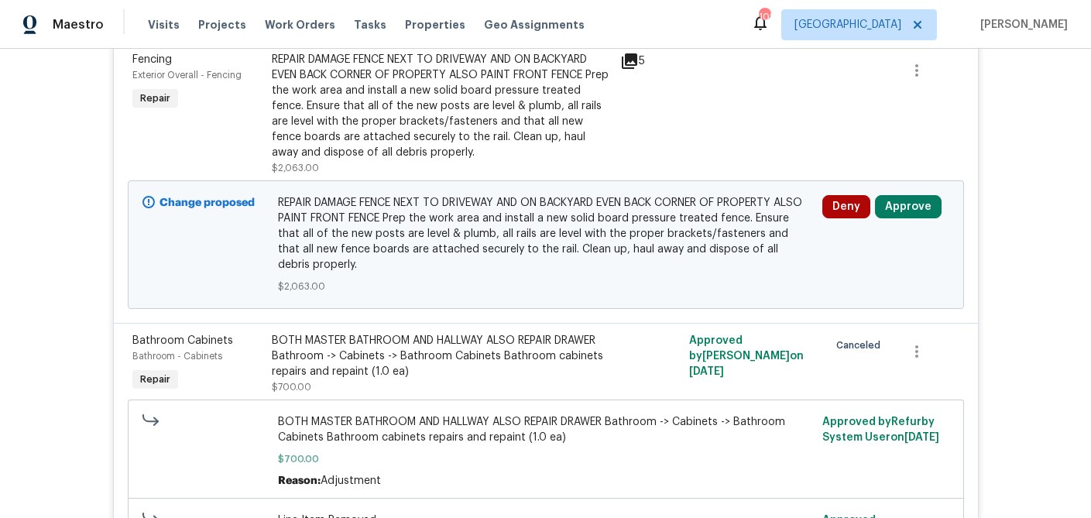
scroll to position [756, 0]
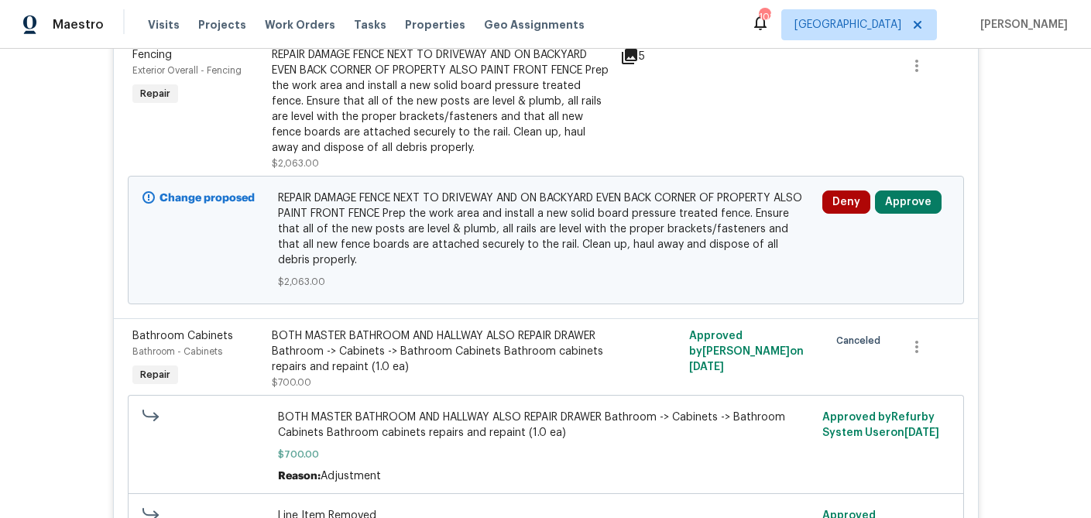
click at [389, 113] on div "REPAIR DAMAGE FENCE NEXT TO DRIVEWAY AND ON BACKYARD EVEN BACK CORNER OF PROPER…" at bounding box center [441, 101] width 339 height 108
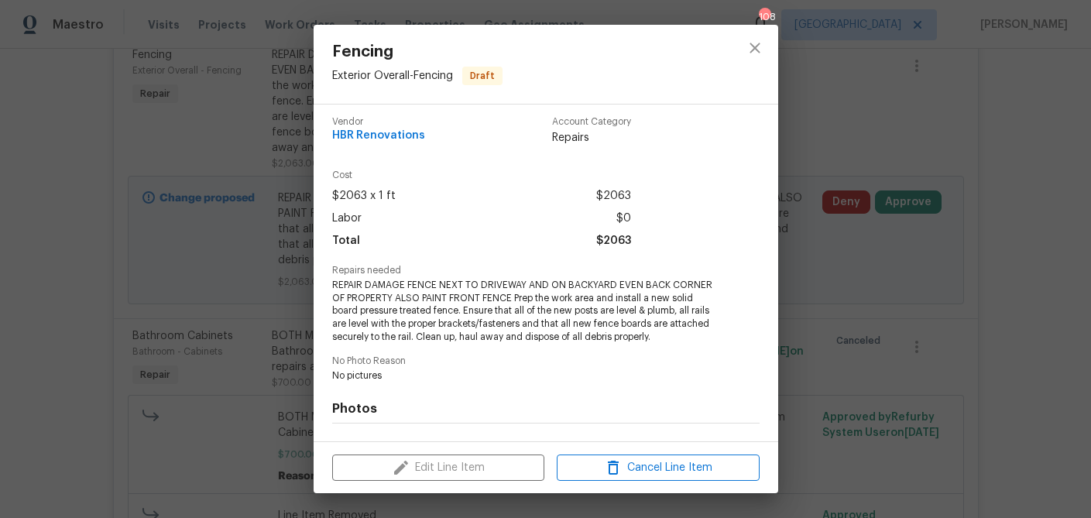
scroll to position [0, 0]
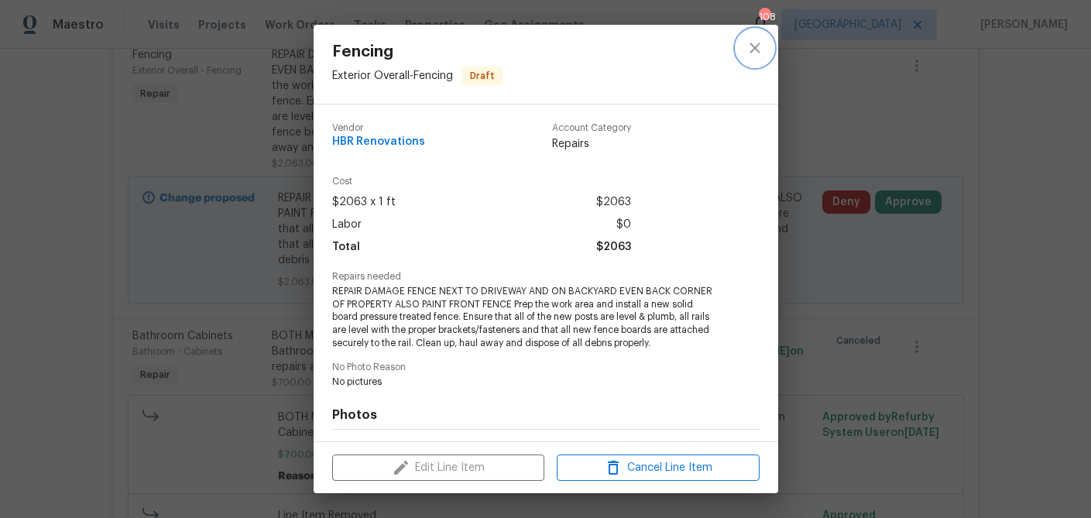
click at [756, 41] on icon "close" at bounding box center [755, 48] width 19 height 19
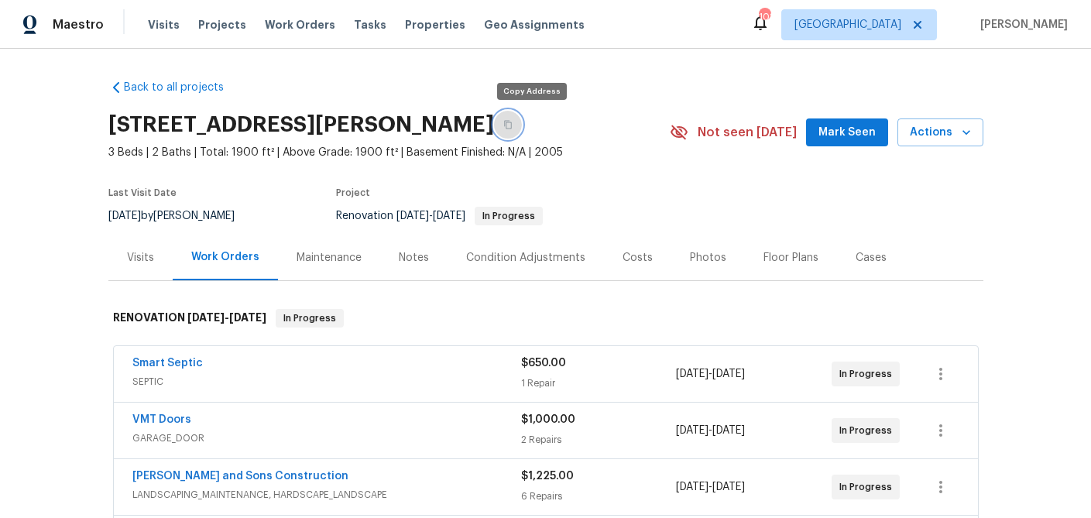
click at [513, 125] on icon "button" at bounding box center [507, 124] width 9 height 9
